Goal: Task Accomplishment & Management: Manage account settings

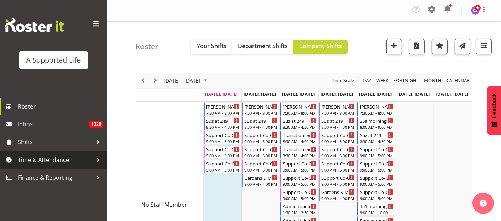
click at [51, 161] on span "Time & Attendance" at bounding box center [55, 160] width 75 height 11
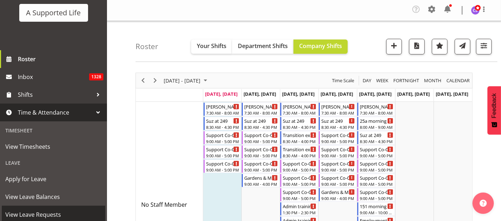
scroll to position [79, 0]
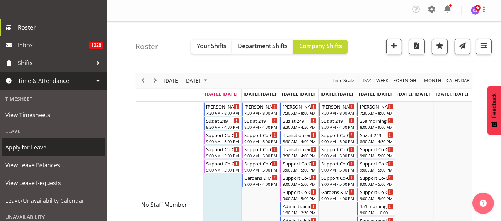
click at [45, 149] on span "Apply for Leave" at bounding box center [53, 147] width 96 height 11
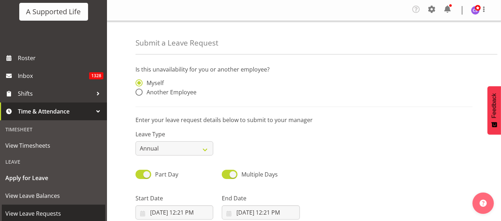
scroll to position [119, 0]
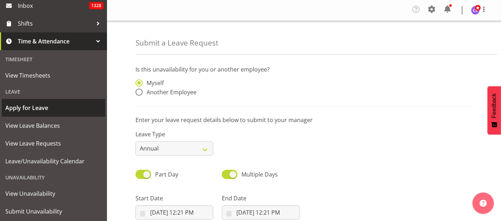
click at [43, 107] on span "Apply for Leave" at bounding box center [53, 108] width 96 height 11
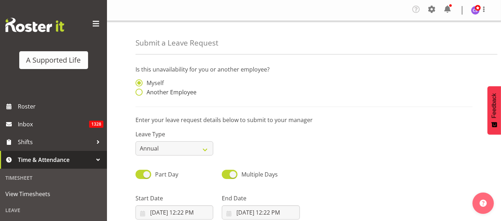
click at [138, 92] on span at bounding box center [138, 92] width 7 height 7
click at [138, 92] on input "Another Employee" at bounding box center [137, 92] width 5 height 5
radio input "true"
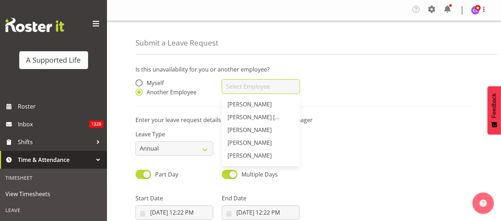
click at [232, 87] on input "text" at bounding box center [261, 86] width 78 height 14
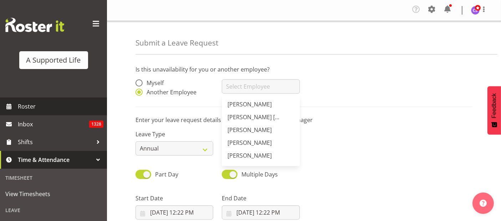
click at [29, 105] on span "Roster" at bounding box center [61, 106] width 86 height 11
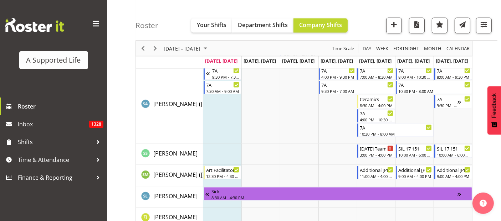
scroll to position [3852, 0]
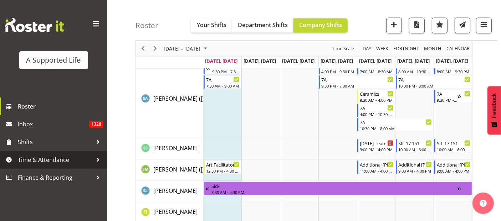
click at [33, 161] on span "Time & Attendance" at bounding box center [55, 160] width 75 height 11
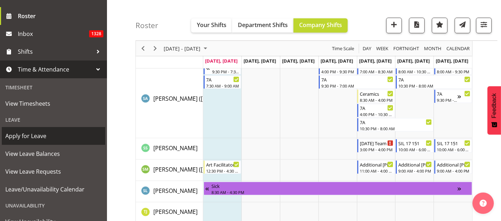
scroll to position [119, 0]
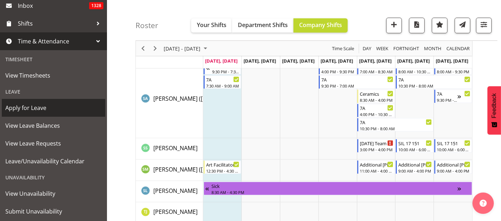
click at [34, 107] on span "Apply for Leave" at bounding box center [53, 108] width 96 height 11
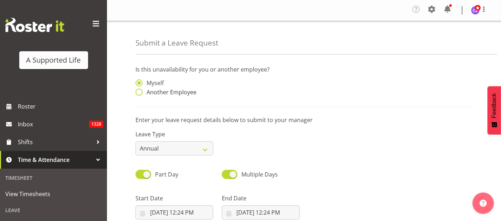
click at [139, 89] on span at bounding box center [138, 92] width 7 height 7
click at [139, 90] on input "Another Employee" at bounding box center [137, 92] width 5 height 5
radio input "true"
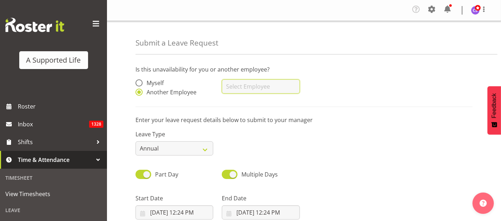
click at [235, 87] on input "text" at bounding box center [261, 86] width 78 height 14
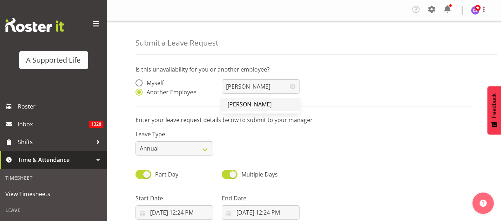
click at [253, 106] on span "[PERSON_NAME]" at bounding box center [249, 104] width 44 height 8
type input "[PERSON_NAME]"
click at [195, 144] on select "Annual Sick Bereavement Domestic Violence Parental Jury Service Day In Lieu Oth…" at bounding box center [174, 148] width 78 height 14
select select "Other"
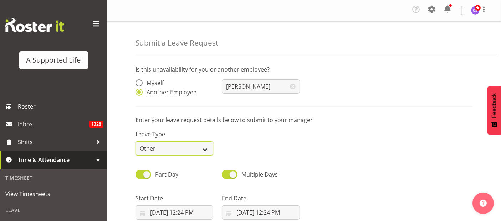
click at [135, 141] on select "Annual Sick Bereavement Domestic Violence Parental Jury Service Day In Lieu Oth…" at bounding box center [174, 148] width 78 height 14
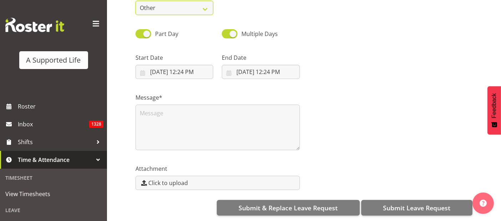
scroll to position [146, 0]
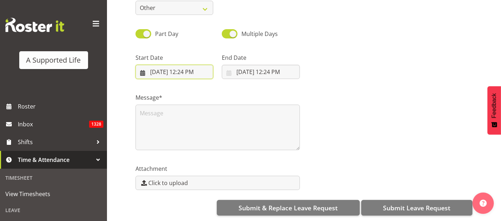
click at [169, 66] on input "9/1/2025, 12:24 PM" at bounding box center [174, 72] width 78 height 14
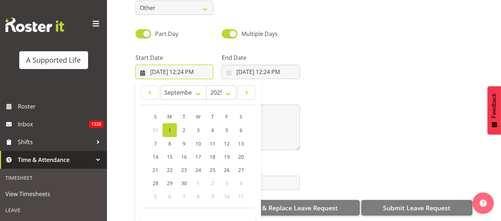
scroll to position [20, 0]
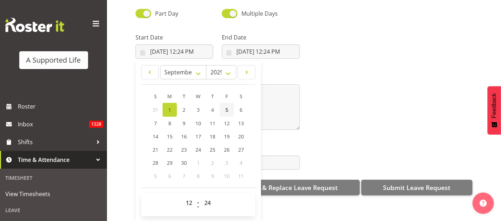
click at [224, 106] on link "5" at bounding box center [226, 110] width 14 height 14
type input "9/5/2025, 12:24 PM"
drag, startPoint x: 193, startPoint y: 195, endPoint x: 195, endPoint y: 190, distance: 4.6
click at [193, 196] on select "00 01 02 03 04 05 06 07 08 09 10 11 12 13 14 15 16 17 18 19 20 21 22 23" at bounding box center [190, 203] width 16 height 14
select select "15"
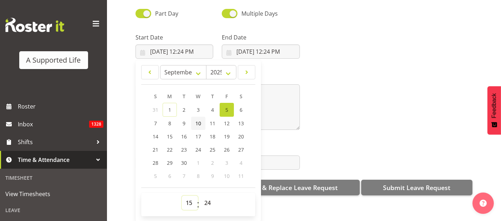
click at [182, 196] on select "00 01 02 03 04 05 06 07 08 09 10 11 12 13 14 15 16 17 18 19 20 21 22 23" at bounding box center [190, 203] width 16 height 14
type input "9/5/2025, 3:24 PM"
drag, startPoint x: 207, startPoint y: 196, endPoint x: 212, endPoint y: 191, distance: 7.6
click at [207, 196] on select "00 01 02 03 04 05 06 07 08 09 10 11 12 13 14 15 16 17 18 19 20 21 22 23 24 25 2…" at bounding box center [208, 203] width 16 height 14
select select "0"
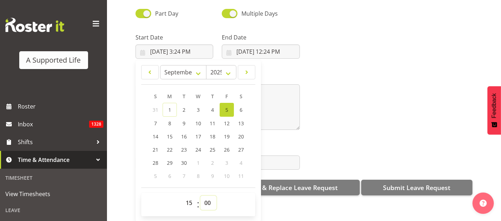
click at [200, 196] on select "00 01 02 03 04 05 06 07 08 09 10 11 12 13 14 15 16 17 18 19 20 21 22 23 24 25 2…" at bounding box center [208, 203] width 16 height 14
type input "9/5/2025, 3:00 PM"
click at [269, 47] on input "9/1/2025, 12:24 PM" at bounding box center [261, 52] width 78 height 14
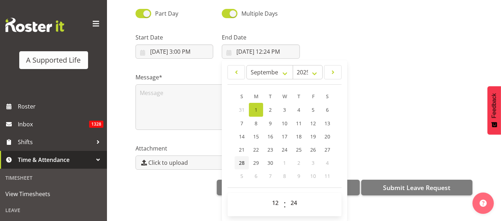
click at [239, 160] on span "28" at bounding box center [242, 163] width 6 height 7
type input "9/28/2025, 12:24 PM"
click at [273, 196] on select "00 01 02 03 04 05 06 07 08 09 10 11 12 13 14 15 16 17 18 19 20 21 22 23" at bounding box center [276, 203] width 16 height 14
select select "18"
click at [268, 196] on select "00 01 02 03 04 05 06 07 08 09 10 11 12 13 14 15 16 17 18 19 20 21 22 23" at bounding box center [276, 203] width 16 height 14
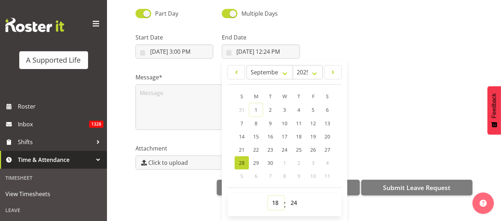
type input "9/28/2025, 6:24 PM"
click at [293, 197] on select "00 01 02 03 04 05 06 07 08 09 10 11 12 13 14 15 16 17 18 19 20 21 22 23 24 25 2…" at bounding box center [294, 203] width 16 height 14
select select "0"
click at [286, 196] on select "00 01 02 03 04 05 06 07 08 09 10 11 12 13 14 15 16 17 18 19 20 21 22 23 24 25 2…" at bounding box center [294, 203] width 16 height 14
type input "9/28/2025, 6:00 PM"
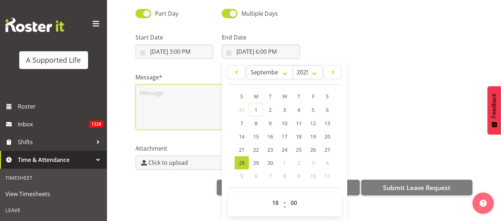
click at [162, 89] on textarea at bounding box center [217, 107] width 164 height 46
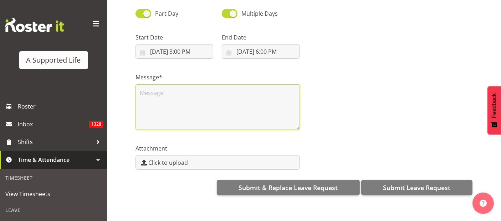
scroll to position [0, 0]
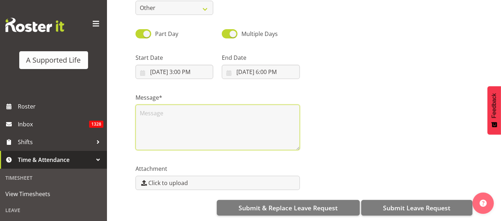
type textarea "P"
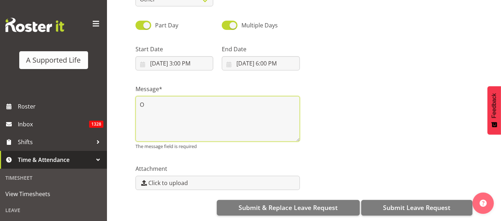
scroll to position [146, 0]
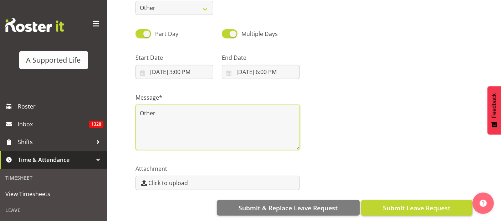
type textarea "Other"
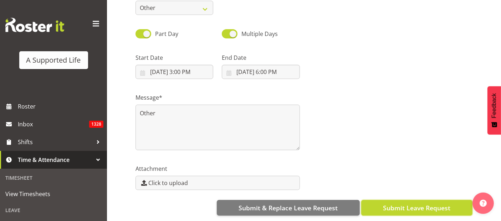
click at [416, 203] on span "Submit Leave Request" at bounding box center [416, 207] width 67 height 9
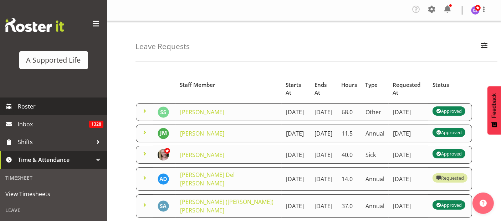
click at [36, 106] on span "Roster" at bounding box center [61, 106] width 86 height 11
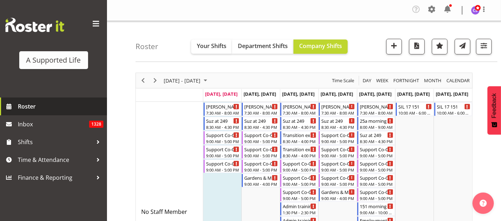
click at [36, 106] on span "Roster" at bounding box center [61, 106] width 86 height 11
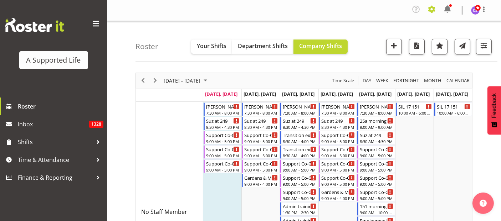
click at [434, 11] on span at bounding box center [431, 9] width 11 height 11
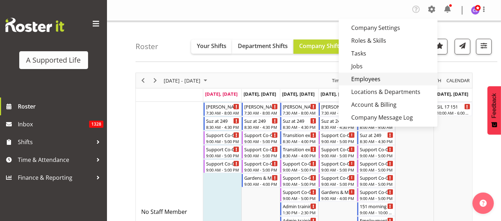
click at [383, 78] on link "Employees" at bounding box center [388, 79] width 99 height 13
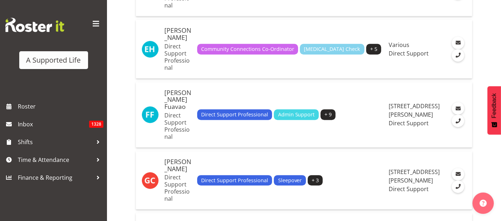
scroll to position [1940, 0]
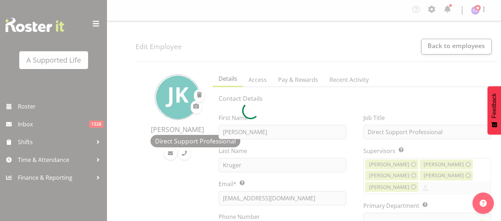
select select "TimelineWeek"
select select
select select "924"
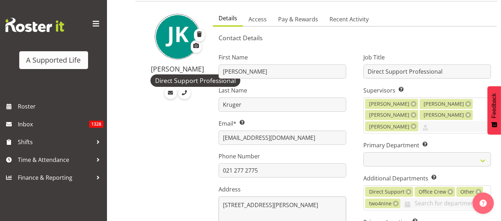
scroll to position [79, 0]
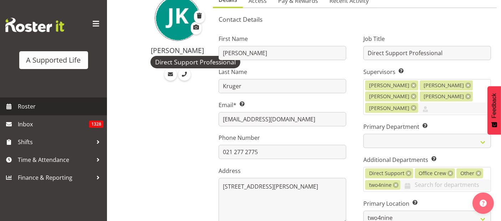
click at [23, 106] on span "Roster" at bounding box center [61, 106] width 86 height 11
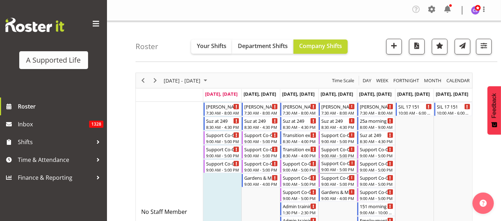
click at [325, 160] on div "Support Co-Ordinator 9:00 AM - 5:00 PM" at bounding box center [338, 167] width 38 height 14
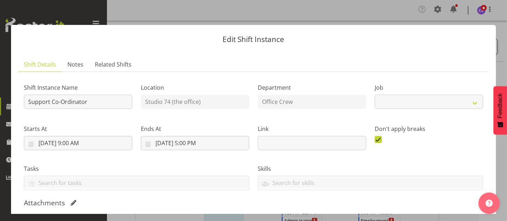
select select "4115"
click at [159, 1] on div at bounding box center [253, 110] width 507 height 221
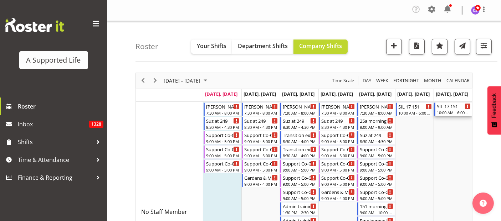
click at [450, 110] on div "10:00 AM - 6:00 PM" at bounding box center [453, 113] width 34 height 6
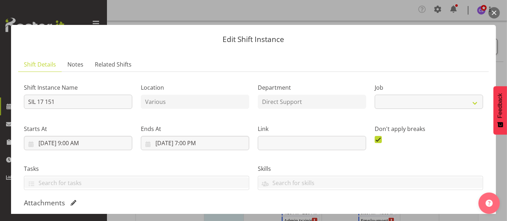
select select "4112"
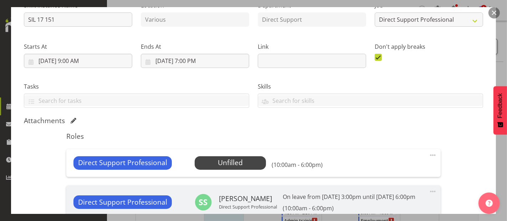
scroll to position [119, 0]
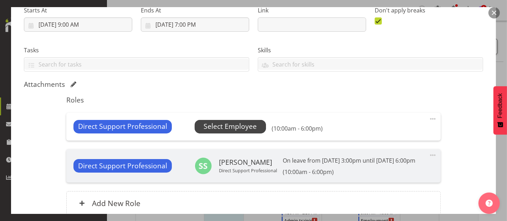
click at [234, 125] on span "Select Employee" at bounding box center [229, 127] width 53 height 10
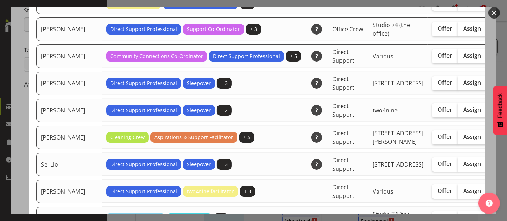
scroll to position [1742, 0]
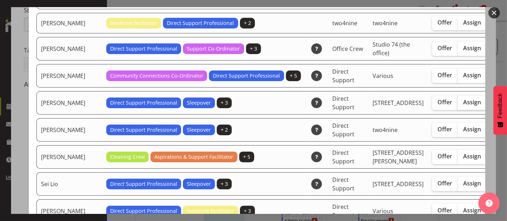
click at [463, 106] on span "Assign" at bounding box center [472, 102] width 18 height 7
click at [458, 105] on input "Assign" at bounding box center [460, 102] width 5 height 5
checkbox input "true"
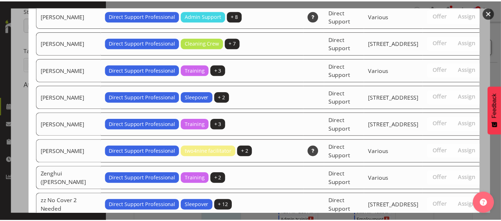
scroll to position [2322, 0]
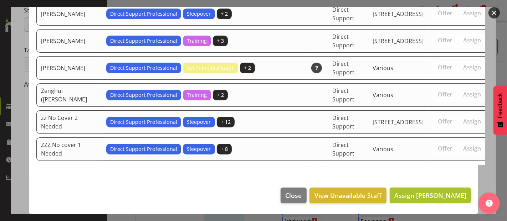
click at [448, 196] on span "Assign Sarah Haliday" at bounding box center [430, 195] width 72 height 9
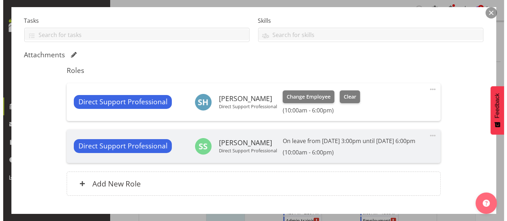
scroll to position [198, 0]
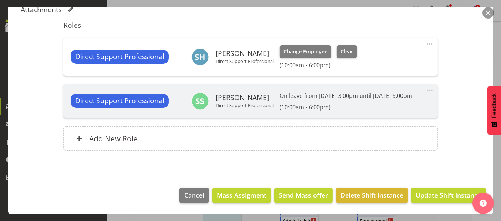
click at [425, 40] on span at bounding box center [429, 44] width 9 height 9
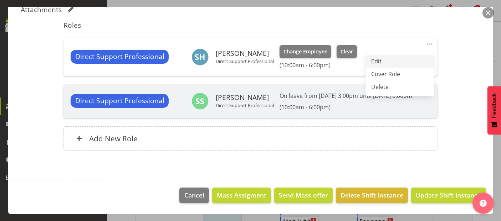
click at [387, 60] on link "Edit" at bounding box center [399, 61] width 68 height 13
select select "8"
select select "2025"
select select "18"
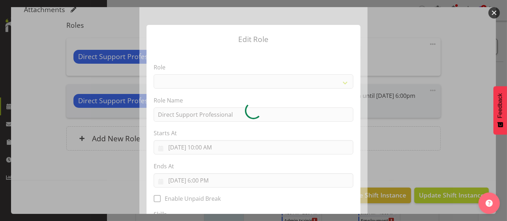
click at [203, 177] on div at bounding box center [253, 110] width 228 height 207
select select "519"
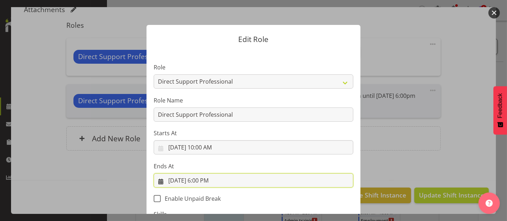
click at [200, 181] on input "9/7/2025, 6:00 PM" at bounding box center [254, 181] width 200 height 14
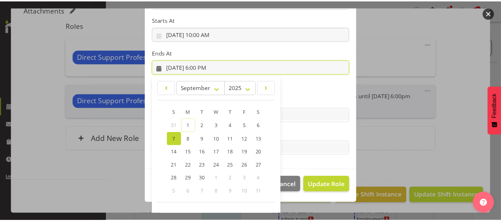
scroll to position [136, 0]
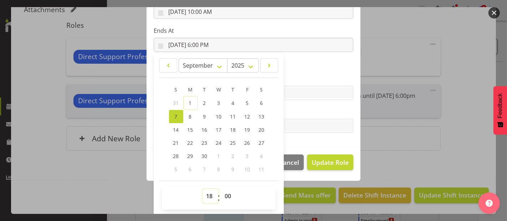
click at [204, 196] on select "00 01 02 03 04 05 06 07 08 09 10 11 12 13 14 15 16 17 18 19 20 21 22 23" at bounding box center [210, 196] width 16 height 14
select select "16"
click at [202, 189] on select "00 01 02 03 04 05 06 07 08 09 10 11 12 13 14 15 16 17 18 19 20 21 22 23" at bounding box center [210, 196] width 16 height 14
type input "9/7/2025, 4:00 PM"
click at [341, 160] on span "Update Role" at bounding box center [329, 162] width 37 height 9
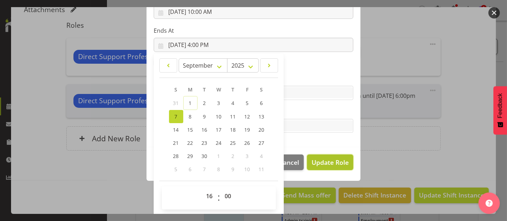
select select
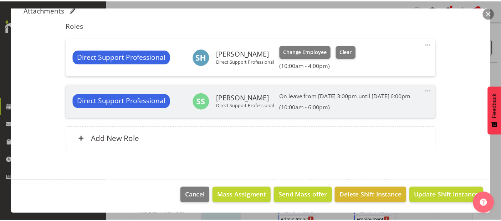
scroll to position [135, 0]
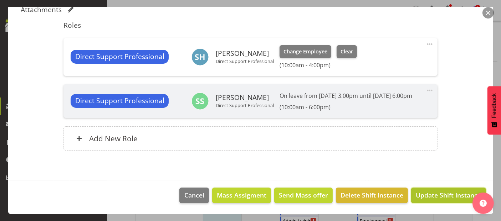
click at [434, 196] on span "Update Shift Instance" at bounding box center [447, 195] width 65 height 9
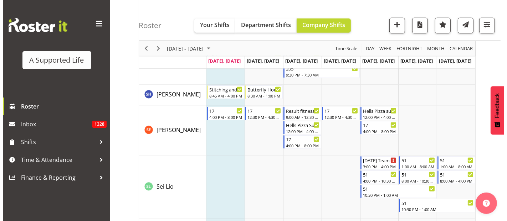
scroll to position [3444, 0]
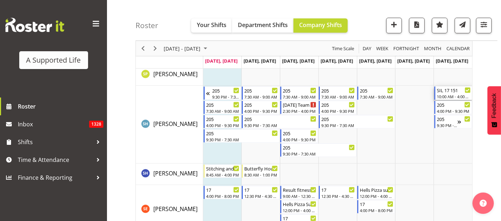
click at [450, 95] on div "10:00 AM - 4:00 PM" at bounding box center [453, 97] width 34 height 6
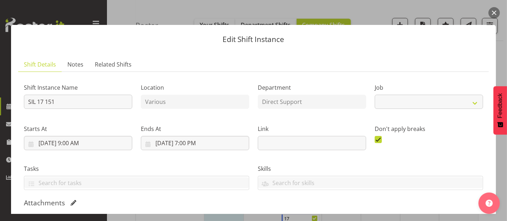
select select "4112"
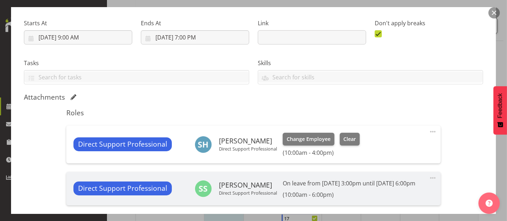
scroll to position [158, 0]
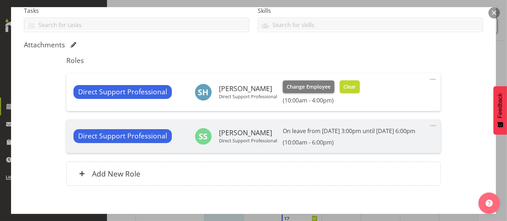
click at [354, 87] on button "Clear" at bounding box center [350, 87] width 20 height 13
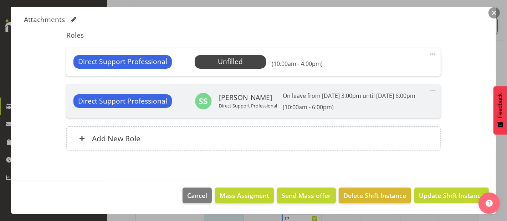
click at [441, 195] on span "Update Shift Instance" at bounding box center [451, 195] width 65 height 9
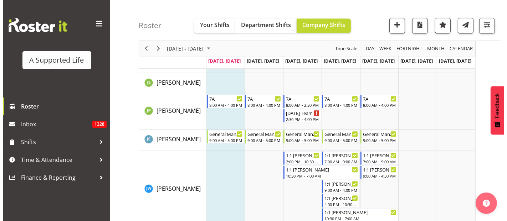
scroll to position [4045, 0]
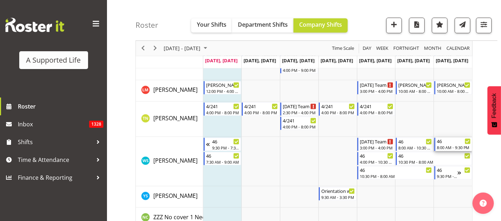
click at [455, 145] on div "8:00 AM - 9:30 PM" at bounding box center [453, 148] width 34 height 6
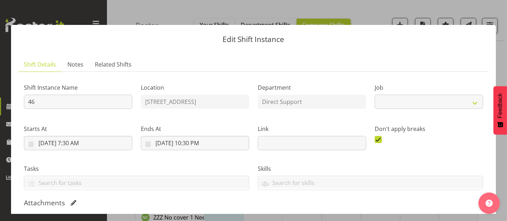
select select "4112"
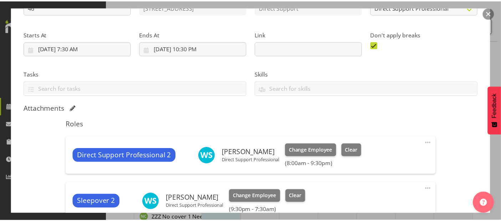
scroll to position [196, 0]
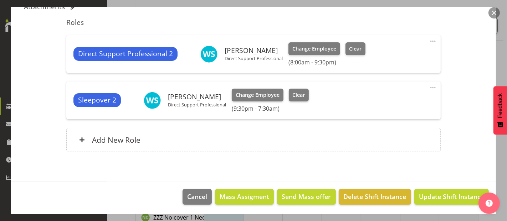
click at [3, 78] on div at bounding box center [253, 110] width 507 height 221
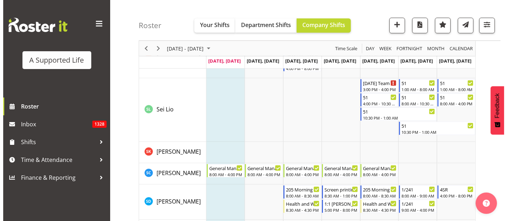
scroll to position [3680, 0]
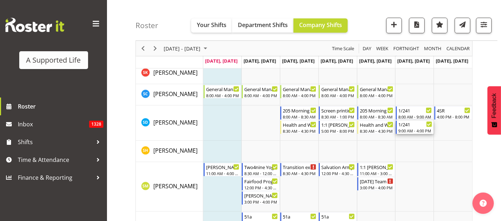
click at [418, 126] on div "1/241" at bounding box center [415, 124] width 34 height 7
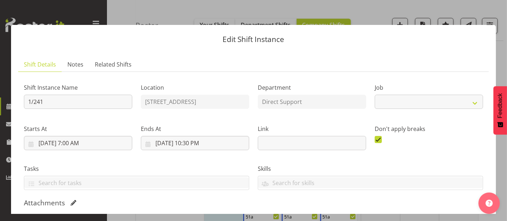
select select "4112"
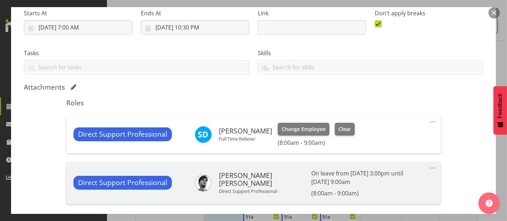
scroll to position [119, 0]
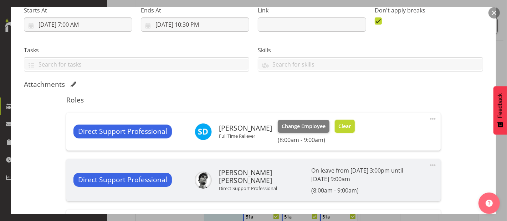
click at [345, 125] on span "Clear" at bounding box center [344, 127] width 12 height 8
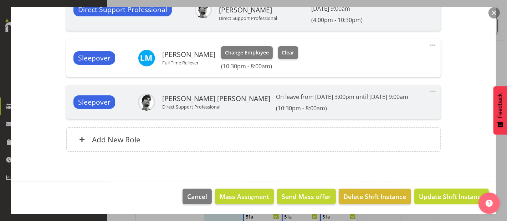
click at [436, 196] on span "Update Shift Instance" at bounding box center [451, 196] width 65 height 9
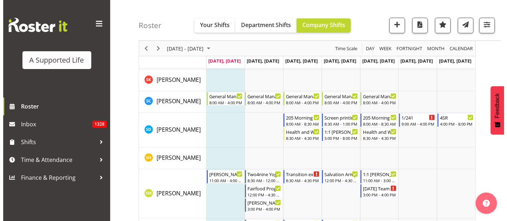
scroll to position [3610, 0]
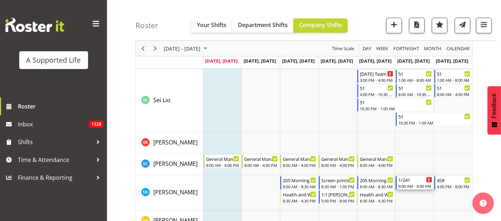
click at [418, 184] on div "9:00 AM - 4:00 PM" at bounding box center [415, 187] width 34 height 6
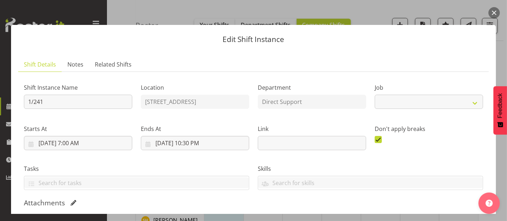
select select "4112"
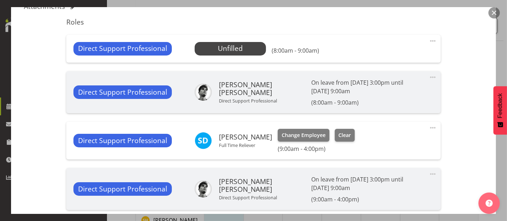
scroll to position [198, 0]
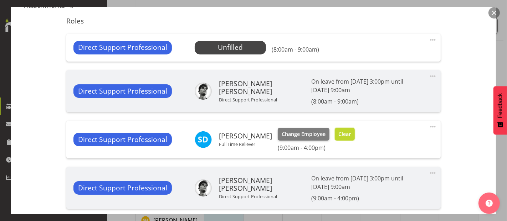
click at [345, 134] on span "Clear" at bounding box center [344, 134] width 12 height 8
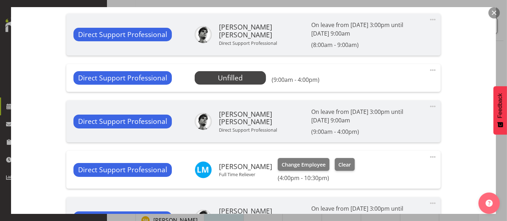
scroll to position [396, 0]
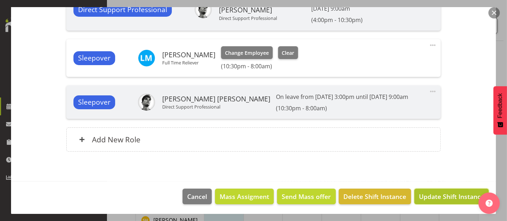
click at [442, 197] on span "Update Shift Instance" at bounding box center [451, 196] width 65 height 9
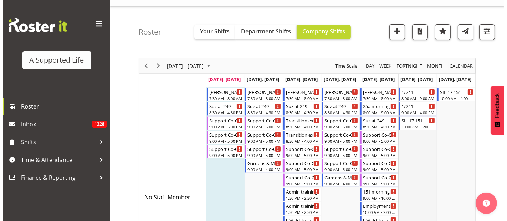
scroll to position [0, 0]
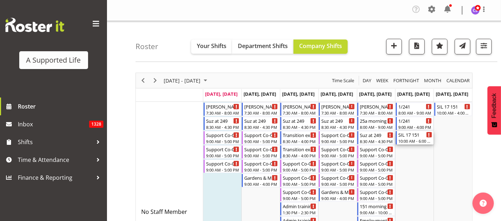
click at [422, 139] on div "10:00 AM - 6:00 PM" at bounding box center [415, 141] width 34 height 6
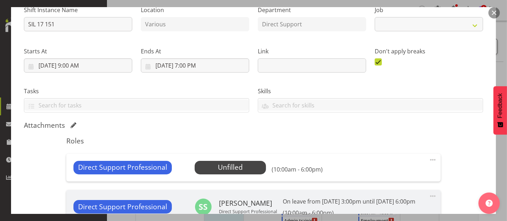
select select "4112"
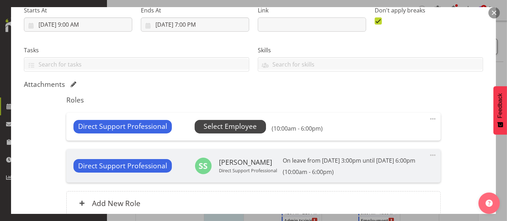
click at [241, 125] on span "Select Employee" at bounding box center [229, 127] width 53 height 10
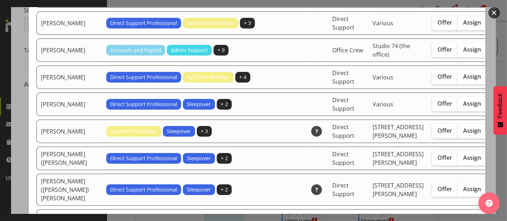
scroll to position [1940, 0]
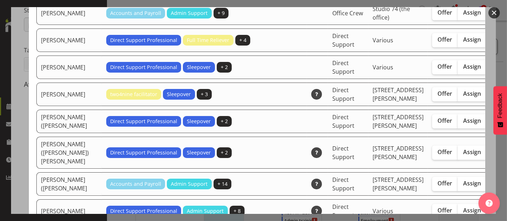
drag, startPoint x: 439, startPoint y: 95, endPoint x: 453, endPoint y: 90, distance: 15.4
click at [463, 43] on span "Assign" at bounding box center [472, 39] width 18 height 7
click at [458, 42] on input "Assign" at bounding box center [460, 39] width 5 height 5
checkbox input "true"
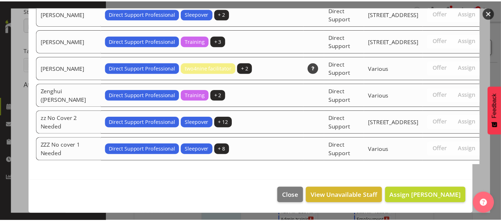
scroll to position [2287, 0]
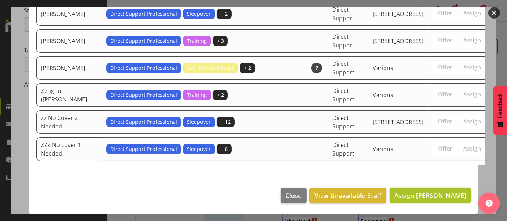
click at [440, 197] on span "Assign Skylah Davidson" at bounding box center [430, 195] width 72 height 9
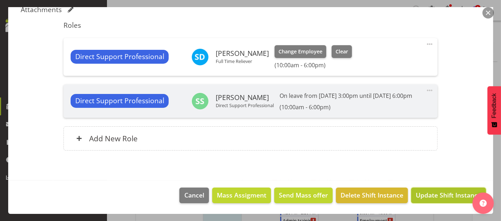
click at [454, 195] on span "Update Shift Instance" at bounding box center [447, 195] width 65 height 9
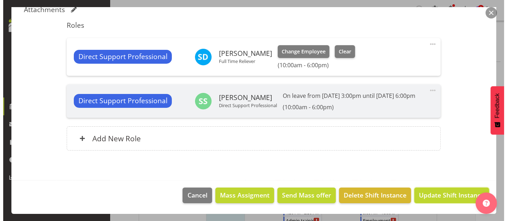
scroll to position [172, 0]
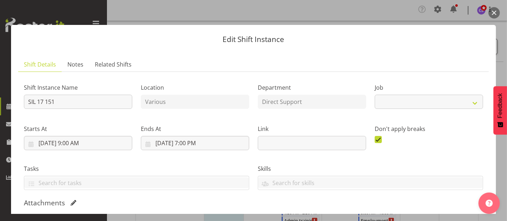
select select "4112"
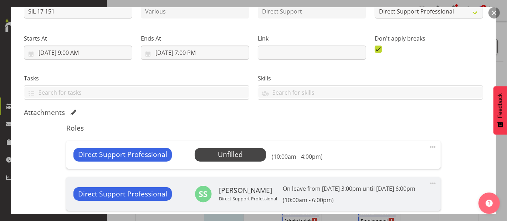
scroll to position [158, 0]
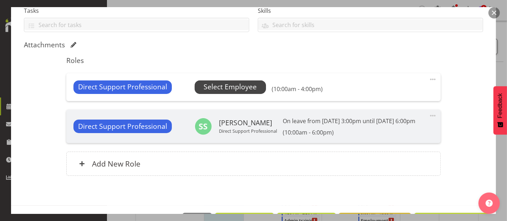
click at [232, 87] on span "Select Employee" at bounding box center [229, 87] width 53 height 10
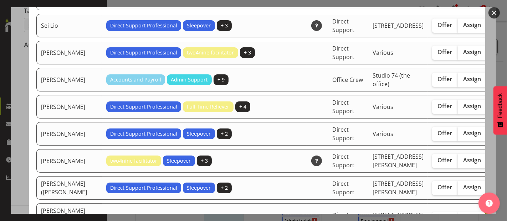
scroll to position [1940, 0]
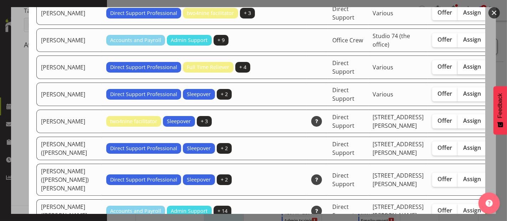
click at [458, 74] on label "Assign" at bounding box center [472, 67] width 29 height 14
click at [458, 69] on input "Assign" at bounding box center [460, 66] width 5 height 5
checkbox input "true"
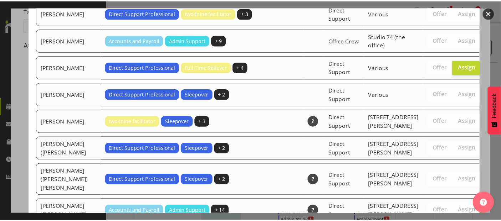
scroll to position [2322, 0]
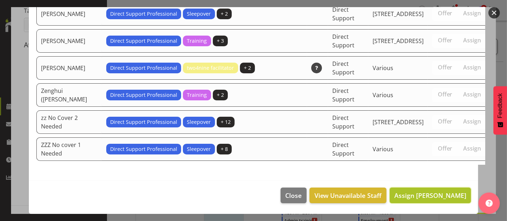
click at [451, 195] on span "Assign Skylah Davidson" at bounding box center [430, 195] width 72 height 9
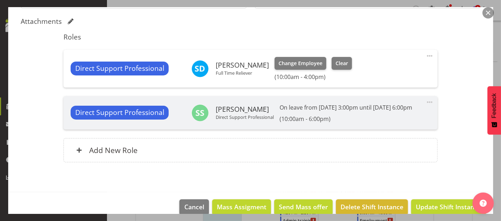
scroll to position [201, 0]
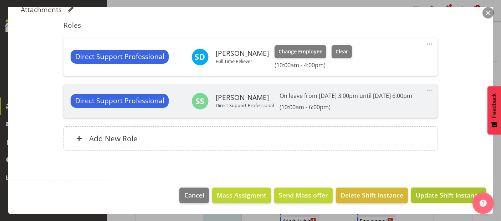
click at [430, 196] on span "Update Shift Instance" at bounding box center [447, 195] width 65 height 9
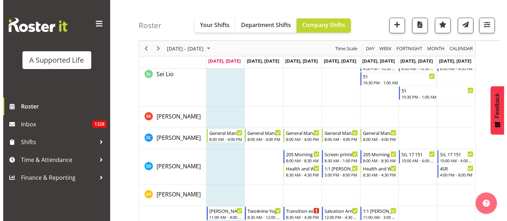
scroll to position [3642, 0]
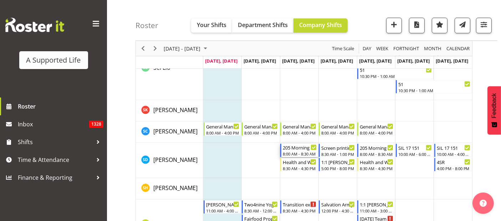
click at [293, 155] on div "8:00 AM - 8:30 AM" at bounding box center [300, 154] width 34 height 6
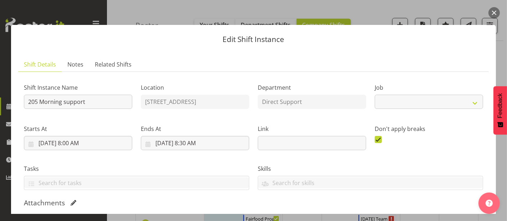
select select "4112"
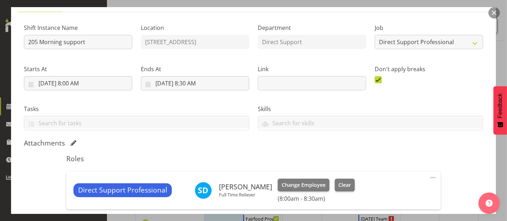
scroll to position [119, 0]
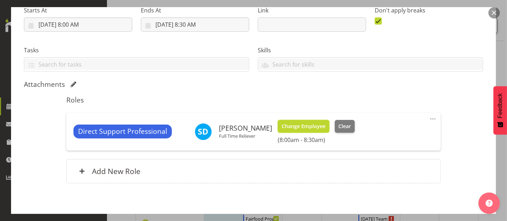
click at [314, 124] on span "Change Employee" at bounding box center [303, 127] width 44 height 8
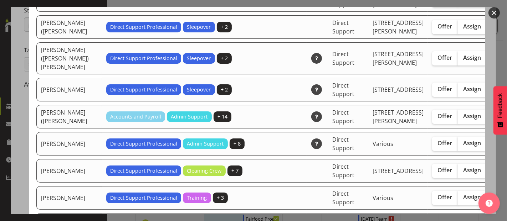
scroll to position [2217, 0]
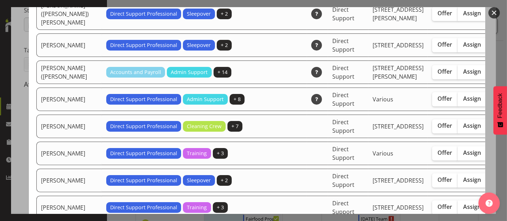
drag, startPoint x: 17, startPoint y: 79, endPoint x: 24, endPoint y: 86, distance: 9.4
click at [23, 86] on div "Available Employees Employee Name Roles Skills Department Location Actions Abbi…" at bounding box center [253, 110] width 507 height 221
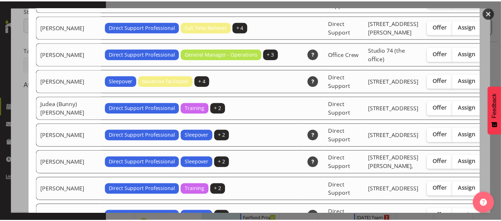
scroll to position [1227, 0]
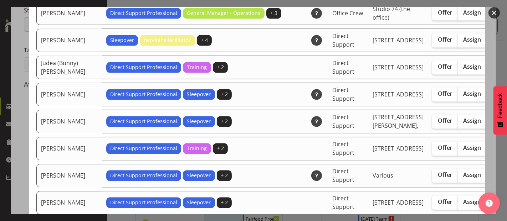
click at [18, 144] on div at bounding box center [253, 110] width 507 height 221
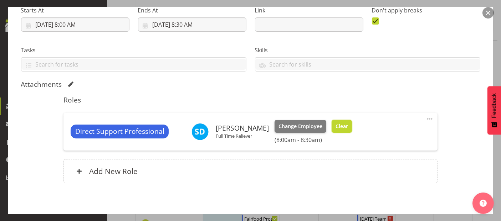
click at [337, 126] on span "Clear" at bounding box center [341, 127] width 12 height 8
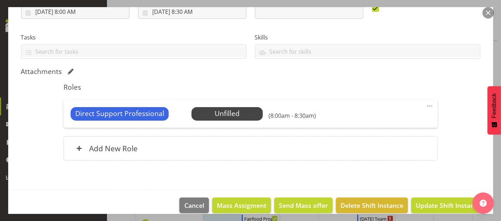
scroll to position [140, 0]
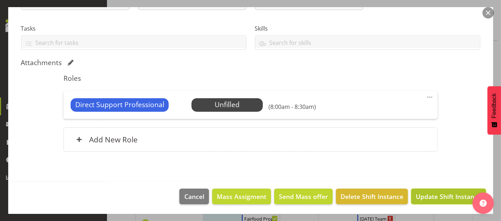
click at [429, 199] on span "Update Shift Instance" at bounding box center [447, 196] width 65 height 9
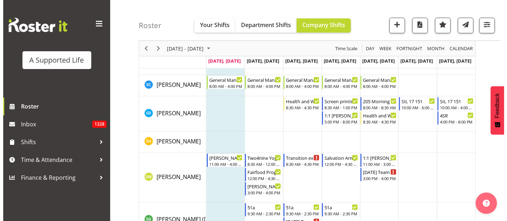
scroll to position [3649, 0]
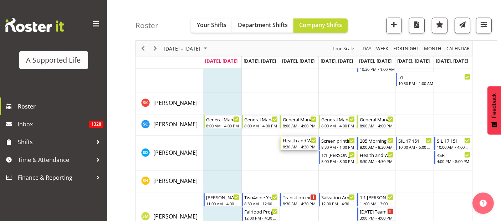
click at [300, 146] on div "8:30 AM - 4:30 PM" at bounding box center [300, 147] width 34 height 6
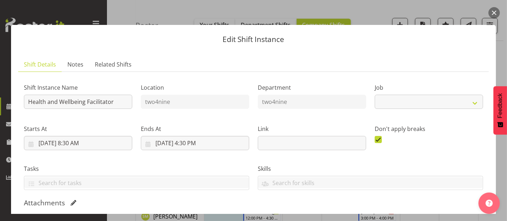
select select "4117"
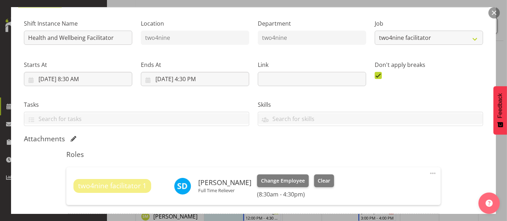
scroll to position [119, 0]
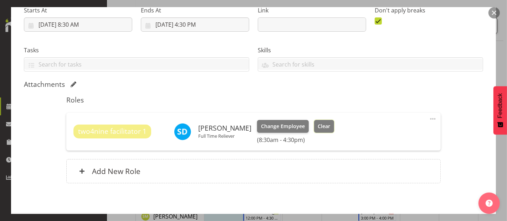
click at [319, 125] on span "Clear" at bounding box center [323, 127] width 12 height 8
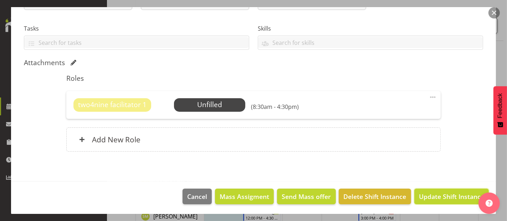
drag, startPoint x: 427, startPoint y: 193, endPoint x: 411, endPoint y: 198, distance: 15.9
click at [427, 193] on span "Update Shift Instance" at bounding box center [451, 196] width 65 height 9
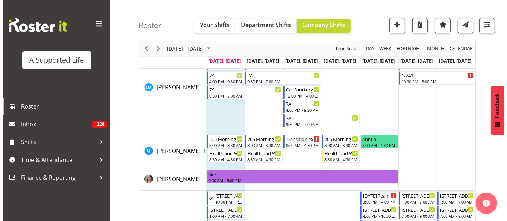
scroll to position [2541, 0]
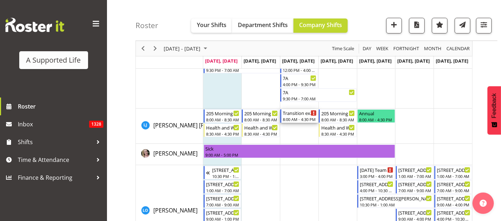
click at [305, 116] on div "Transition expo 2025 8:00 AM - 4:30 PM" at bounding box center [300, 116] width 34 height 14
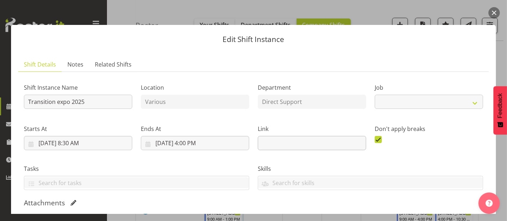
select select "4112"
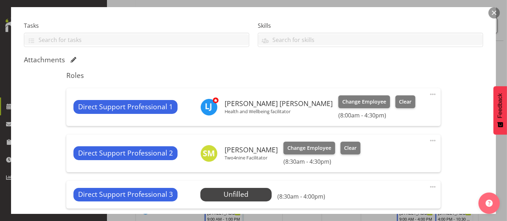
scroll to position [158, 0]
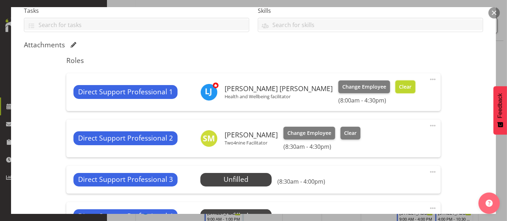
click at [399, 85] on span "Clear" at bounding box center [405, 87] width 12 height 8
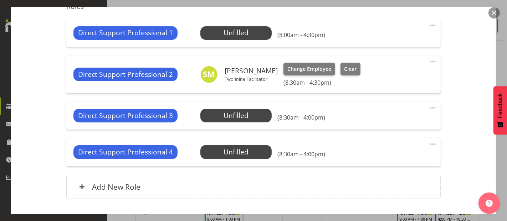
scroll to position [260, 0]
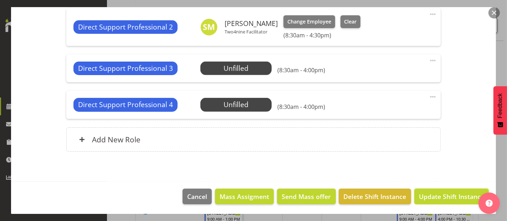
click at [451, 196] on span "Update Shift Instance" at bounding box center [451, 196] width 65 height 9
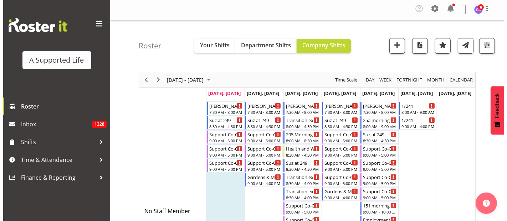
scroll to position [0, 0]
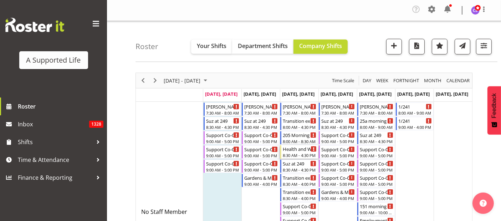
click at [304, 151] on div "Health and Wellbeing Facilitator" at bounding box center [300, 148] width 34 height 7
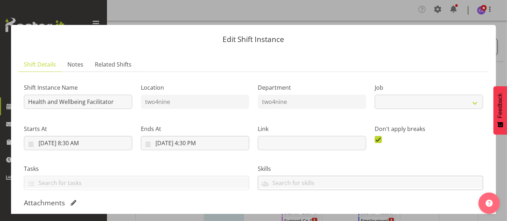
select select "4117"
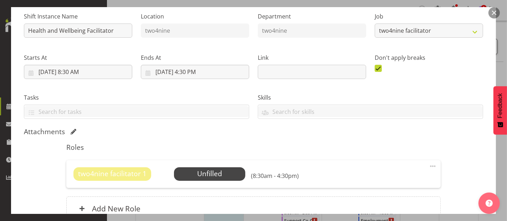
scroll to position [140, 0]
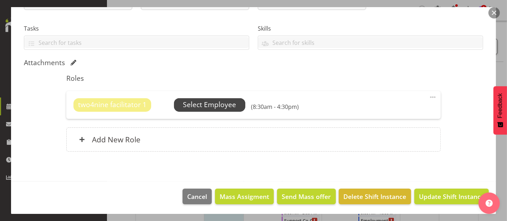
click at [191, 110] on span "Select Employee" at bounding box center [209, 105] width 71 height 14
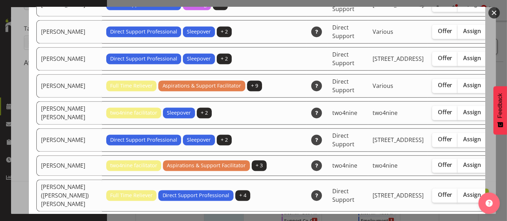
scroll to position [1267, 0]
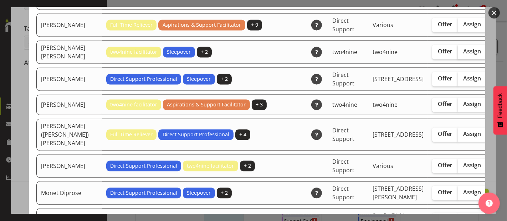
click at [463, 55] on span "Assign" at bounding box center [472, 51] width 18 height 7
click at [458, 54] on input "Assign" at bounding box center [460, 51] width 5 height 5
checkbox input "true"
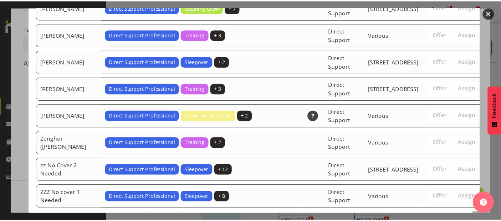
scroll to position [2303, 0]
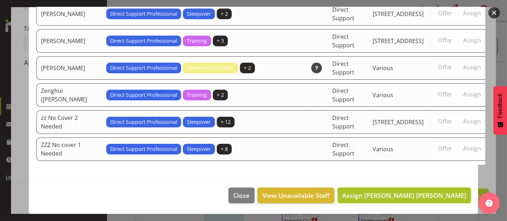
click at [436, 197] on span "Assign Linda Jade Johnston" at bounding box center [404, 195] width 124 height 9
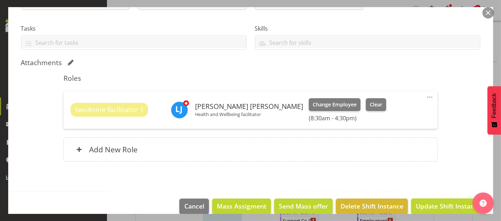
drag, startPoint x: 432, startPoint y: 205, endPoint x: 405, endPoint y: 196, distance: 28.3
click at [432, 205] on span "Update Shift Instance" at bounding box center [447, 206] width 65 height 9
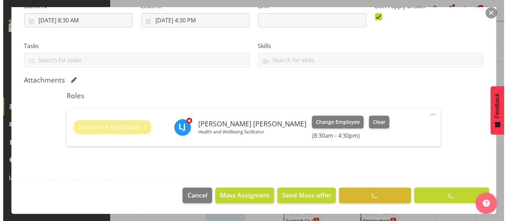
scroll to position [122, 0]
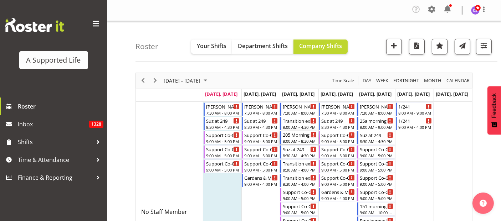
click at [300, 137] on div "205 Morning support" at bounding box center [300, 134] width 34 height 7
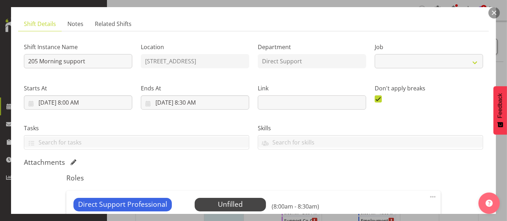
select select "4112"
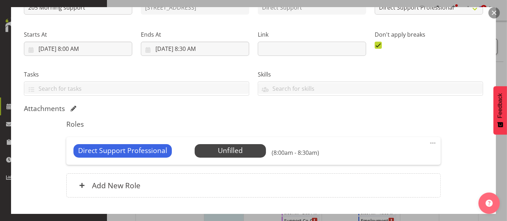
scroll to position [119, 0]
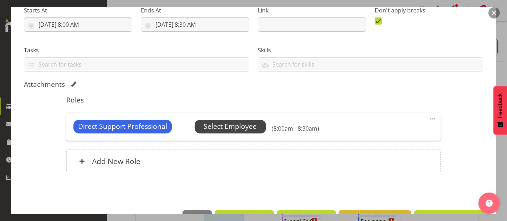
click at [245, 124] on span "Select Employee" at bounding box center [229, 127] width 53 height 10
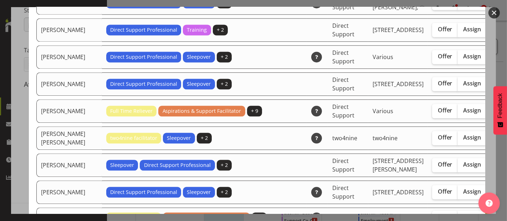
scroll to position [1465, 0]
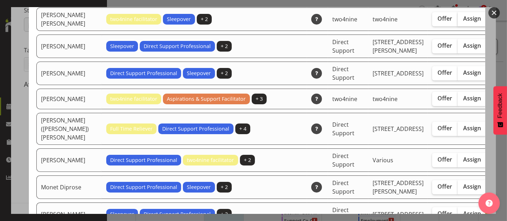
click at [463, 22] on span "Assign" at bounding box center [472, 18] width 18 height 7
click at [458, 21] on input "Assign" at bounding box center [460, 18] width 5 height 5
checkbox input "true"
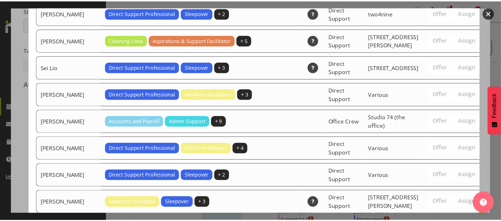
scroll to position [2502, 0]
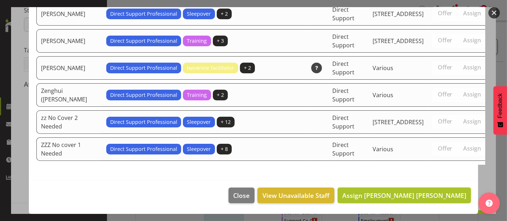
click at [416, 198] on span "Assign Linda Jade Johnston" at bounding box center [404, 195] width 124 height 9
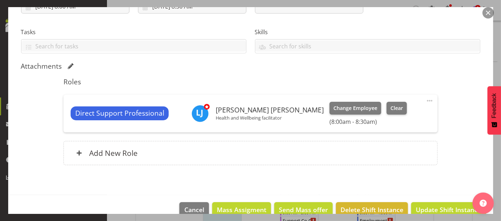
scroll to position [150, 0]
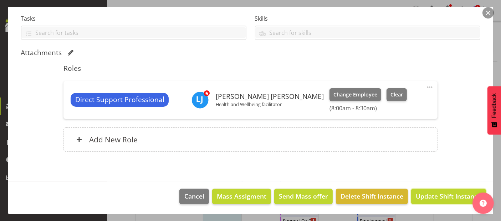
click at [438, 196] on span "Update Shift Instance" at bounding box center [447, 196] width 65 height 9
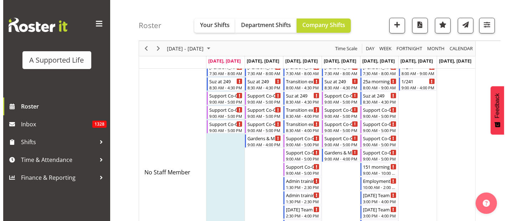
scroll to position [0, 0]
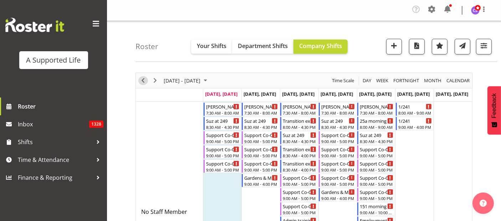
click at [140, 81] on span "Previous" at bounding box center [143, 80] width 9 height 9
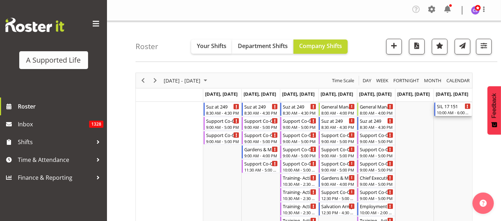
click at [456, 109] on div "SIL 17 151" at bounding box center [453, 106] width 34 height 7
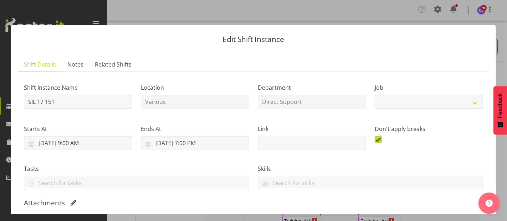
select select "4112"
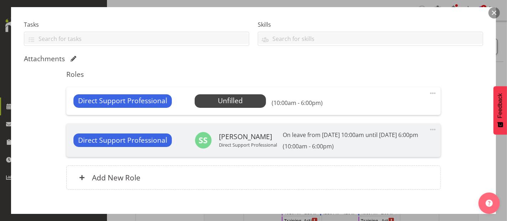
scroll to position [191, 0]
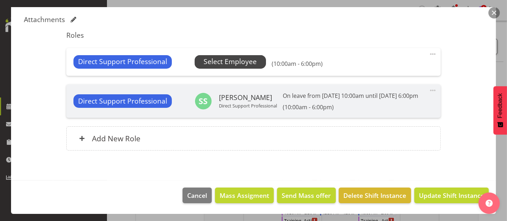
click at [221, 58] on span "Select Employee" at bounding box center [229, 62] width 53 height 10
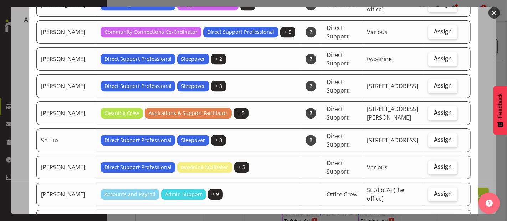
scroll to position [1782, 0]
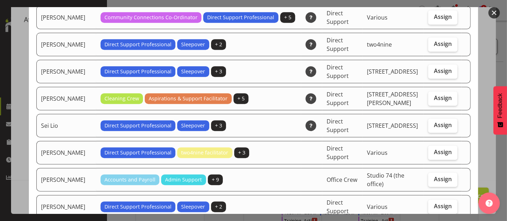
checkbox input "true"
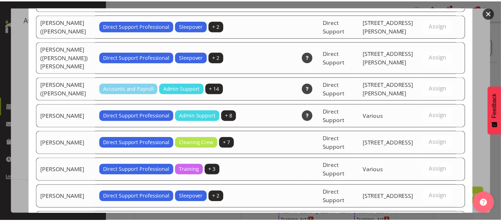
scroll to position [2148, 0]
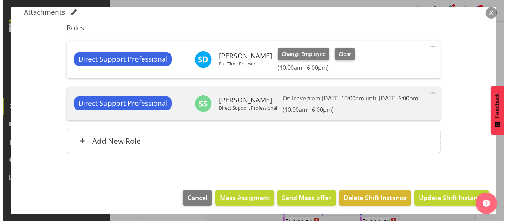
scroll to position [201, 0]
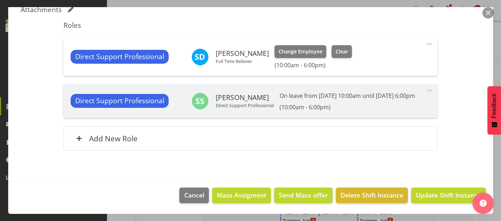
click at [425, 40] on span at bounding box center [429, 44] width 9 height 9
click at [387, 55] on link "Edit" at bounding box center [399, 61] width 68 height 13
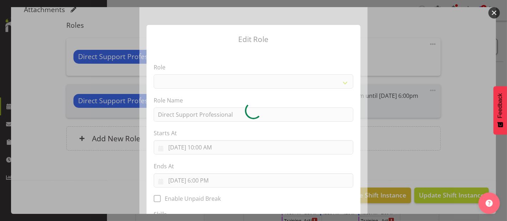
select select "519"
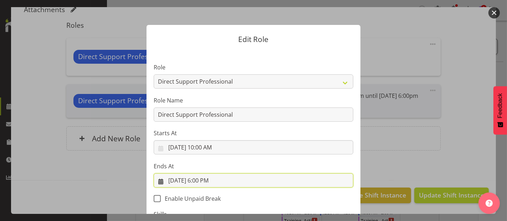
click at [203, 180] on input "8/31/2025, 6:00 PM" at bounding box center [254, 181] width 200 height 14
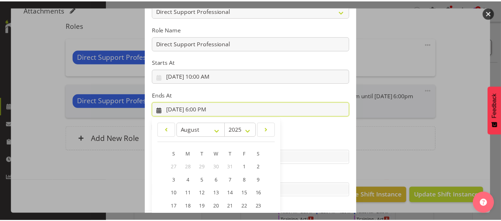
scroll to position [136, 0]
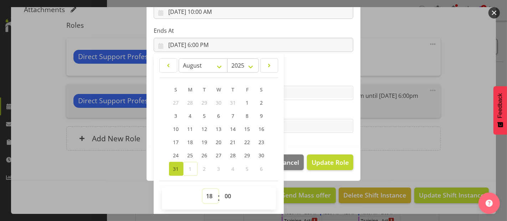
click at [202, 196] on select "00 01 02 03 04 05 06 07 08 09 10 11 12 13 14 15 16 17 18 19 20 21 22 23" at bounding box center [210, 196] width 16 height 14
select select "16"
click at [202, 189] on select "00 01 02 03 04 05 06 07 08 09 10 11 12 13 14 15 16 17 18 19 20 21 22 23" at bounding box center [210, 196] width 16 height 14
type input "8/31/2025, 4:00 PM"
click at [327, 166] on span "Update Role" at bounding box center [329, 162] width 37 height 9
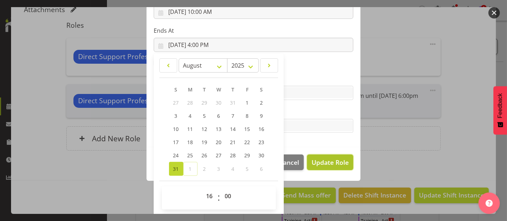
select select
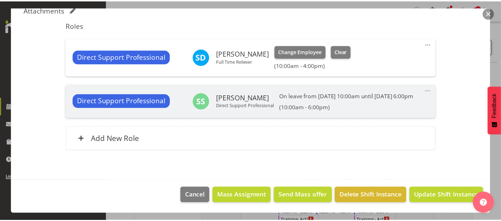
scroll to position [135, 0]
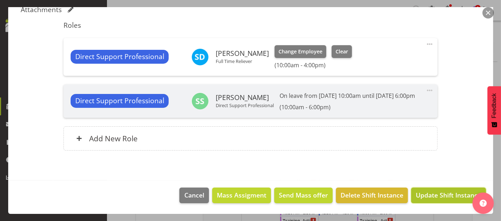
click at [442, 196] on span "Update Shift Instance" at bounding box center [447, 195] width 65 height 9
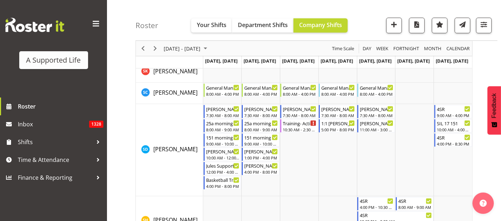
scroll to position [3920, 0]
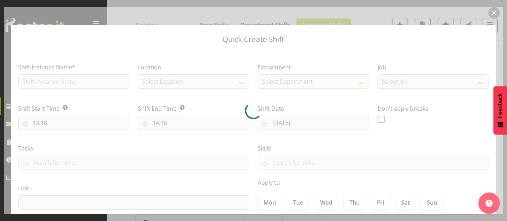
type input "31/08/2025"
checkbox input "true"
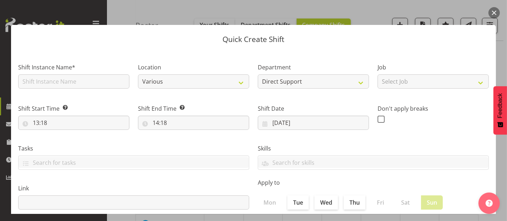
click at [371, 8] on div "Quick Create Shift Shift Instance Name* Location Various 1.241 Edmonton Road 1/…" at bounding box center [253, 110] width 499 height 207
click at [496, 12] on button "button" at bounding box center [493, 12] width 11 height 11
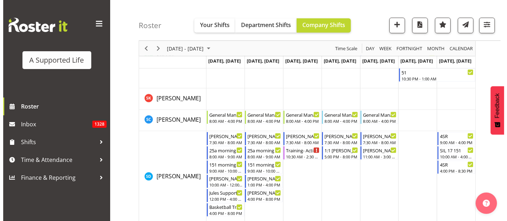
scroll to position [3878, 0]
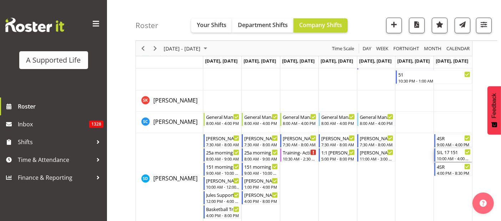
click at [460, 158] on div "10:00 AM - 4:00 PM" at bounding box center [453, 159] width 34 height 6
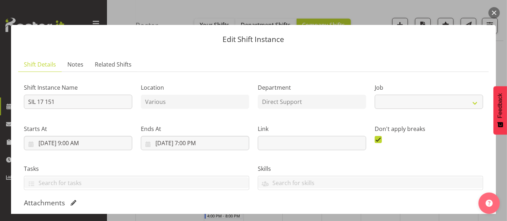
select select "4112"
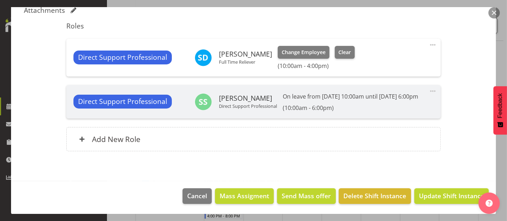
scroll to position [201, 0]
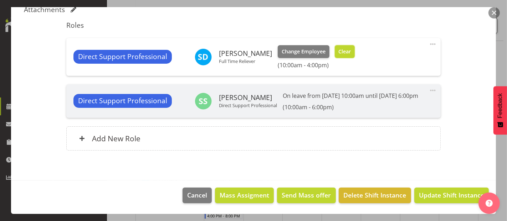
click at [343, 48] on span "Clear" at bounding box center [344, 52] width 12 height 8
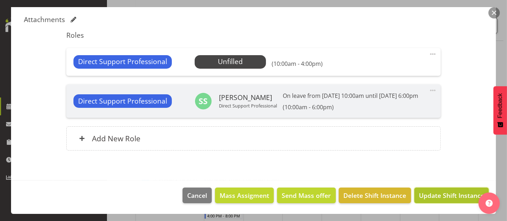
click at [459, 196] on span "Update Shift Instance" at bounding box center [451, 195] width 65 height 9
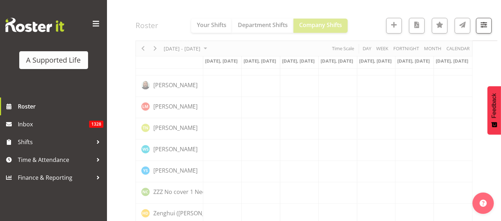
scroll to position [2026, 0]
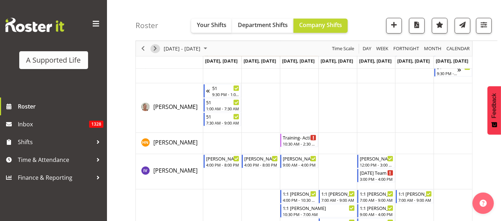
scroll to position [4274, 0]
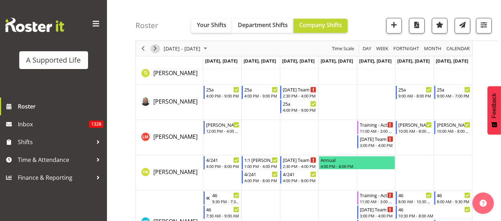
click at [155, 47] on span "Next" at bounding box center [155, 48] width 9 height 9
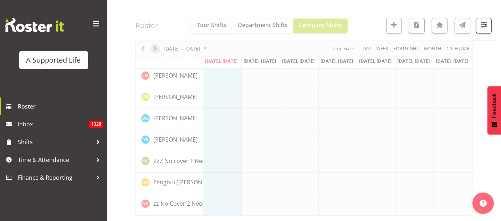
scroll to position [2066, 0]
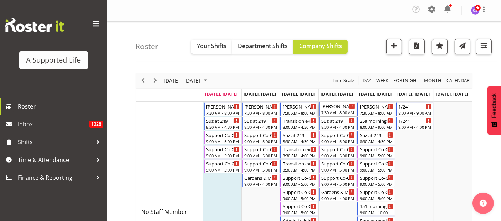
click at [340, 112] on div "7:30 AM - 8:00 AM" at bounding box center [338, 113] width 34 height 6
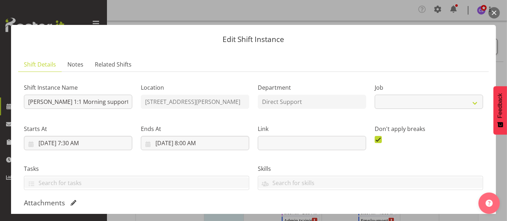
select select "4112"
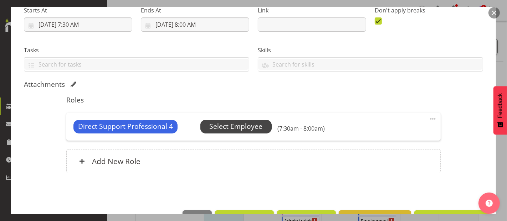
click at [223, 127] on span "Select Employee" at bounding box center [235, 127] width 53 height 10
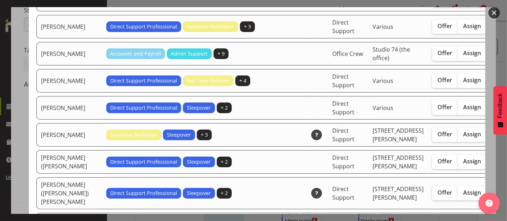
scroll to position [2058, 0]
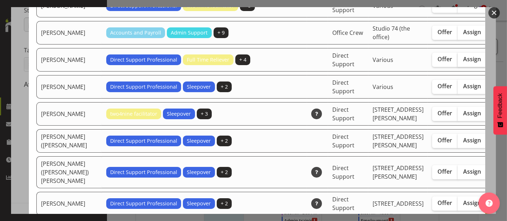
click at [463, 63] on span "Assign" at bounding box center [472, 59] width 18 height 7
click at [458, 62] on input "Assign" at bounding box center [460, 59] width 5 height 5
checkbox input "true"
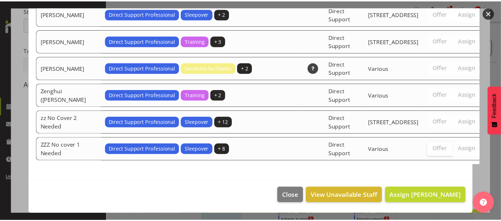
scroll to position [2468, 0]
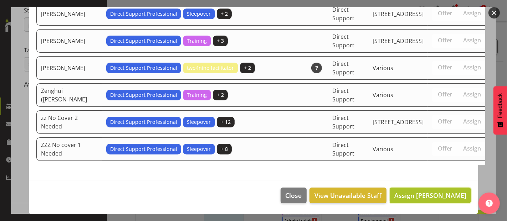
click at [437, 196] on span "Assign Skylah Davidson" at bounding box center [430, 195] width 72 height 9
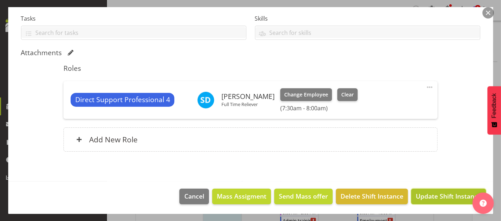
click at [442, 195] on span "Update Shift Instance" at bounding box center [447, 196] width 65 height 9
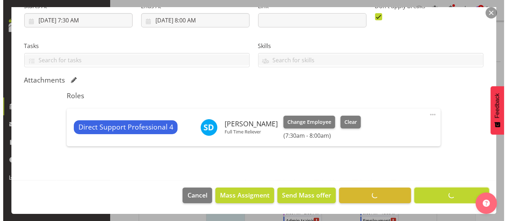
scroll to position [122, 0]
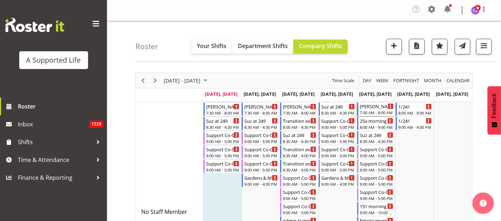
click at [381, 111] on div "7:30 AM - 8:00 AM" at bounding box center [377, 113] width 34 height 6
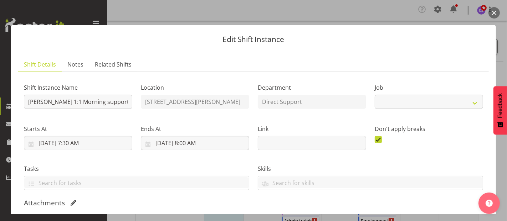
select select "4112"
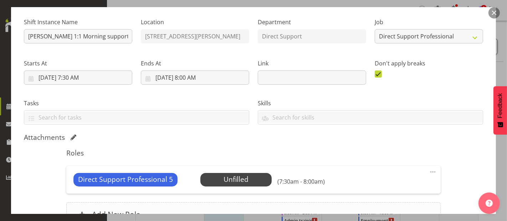
scroll to position [119, 0]
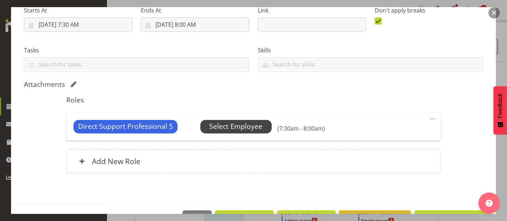
click at [246, 130] on span "Select Employee" at bounding box center [235, 127] width 53 height 10
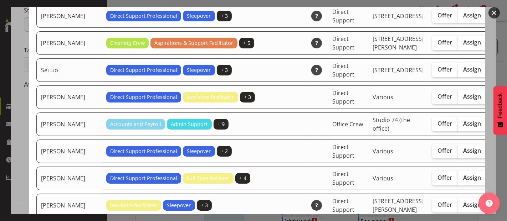
scroll to position [2058, 0]
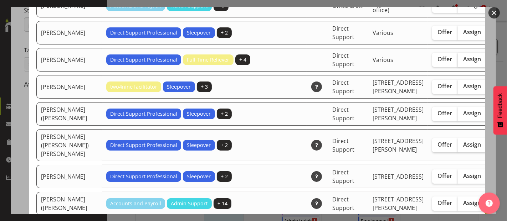
drag, startPoint x: 432, startPoint y: 123, endPoint x: 450, endPoint y: 125, distance: 18.3
click at [463, 63] on span "Assign" at bounding box center [472, 59] width 18 height 7
click at [458, 62] on input "Assign" at bounding box center [460, 59] width 5 height 5
checkbox input "true"
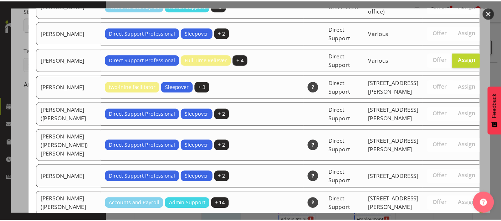
scroll to position [2440, 0]
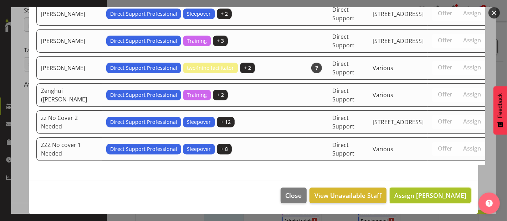
click at [457, 195] on span "Assign Skylah Davidson" at bounding box center [430, 195] width 72 height 9
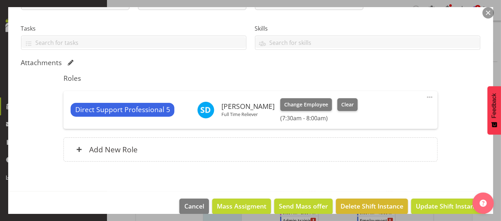
scroll to position [150, 0]
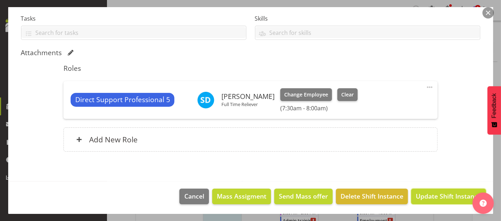
click at [434, 196] on span "Update Shift Instance" at bounding box center [447, 196] width 65 height 9
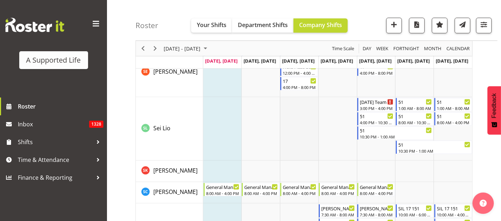
scroll to position [3484, 0]
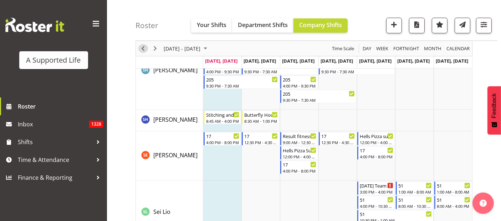
click at [142, 47] on span "Previous" at bounding box center [143, 48] width 9 height 9
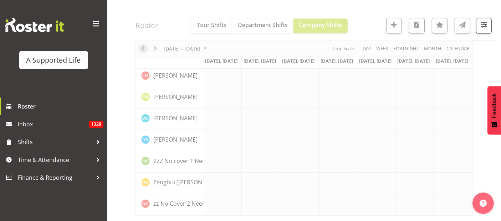
scroll to position [2066, 0]
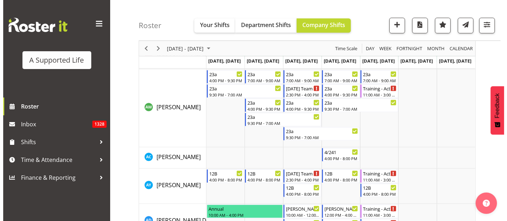
scroll to position [713, 0]
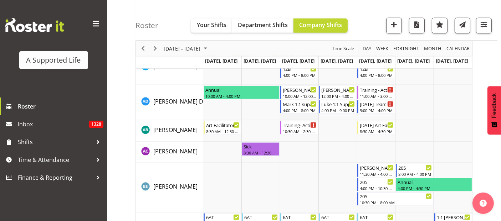
click at [301, 115] on td "Timeline Week of August 25, 2025" at bounding box center [299, 102] width 38 height 35
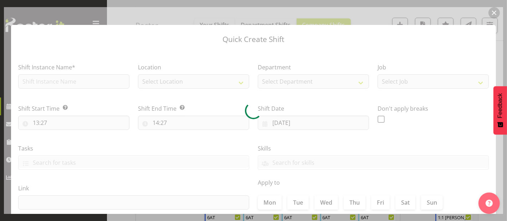
type input "27/08/2025"
checkbox input "true"
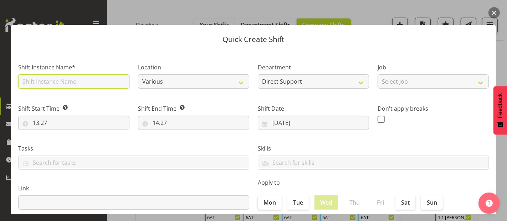
click at [38, 83] on input "text" at bounding box center [73, 81] width 111 height 14
type input "Maintenance"
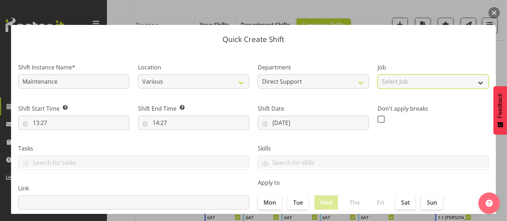
click at [440, 81] on select "Select Job Accounts and Payroll Admin Support Aspirations and Support Facilitat…" at bounding box center [432, 81] width 111 height 14
select select "4112"
click at [377, 74] on select "Select Job Accounts and Payroll Admin Support Aspirations and Support Facilitat…" at bounding box center [432, 81] width 111 height 14
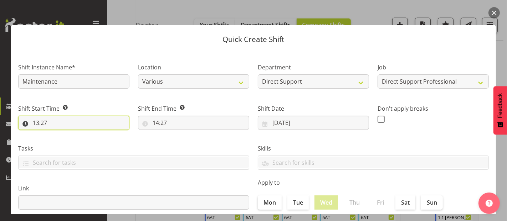
click at [68, 120] on input "13:27" at bounding box center [73, 123] width 111 height 14
click at [64, 140] on select "00 01 02 03 04 05 06 07 08 09 10 11 12 13 14 15 16 17 18 19 20 21 22 23" at bounding box center [67, 141] width 16 height 14
select select "12"
click at [59, 134] on select "00 01 02 03 04 05 06 07 08 09 10 11 12 13 14 15 16 17 18 19 20 21 22 23" at bounding box center [67, 141] width 16 height 14
type input "12:27"
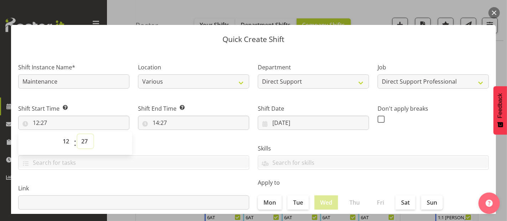
drag, startPoint x: 88, startPoint y: 141, endPoint x: 89, endPoint y: 135, distance: 6.5
click at [89, 141] on select "00 01 02 03 04 05 06 07 08 09 10 11 12 13 14 15 16 17 18 19 20 21 22 23 24 25 2…" at bounding box center [85, 141] width 16 height 14
select select "0"
click at [77, 134] on select "00 01 02 03 04 05 06 07 08 09 10 11 12 13 14 15 16 17 18 19 20 21 22 23 24 25 2…" at bounding box center [85, 141] width 16 height 14
type input "12:00"
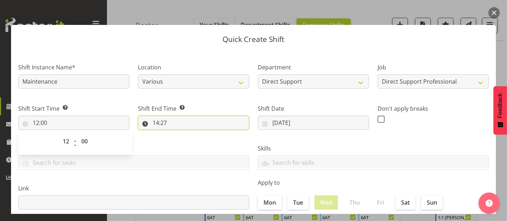
click at [159, 122] on input "14:27" at bounding box center [193, 123] width 111 height 14
click at [185, 140] on select "00 01 02 03 04 05 06 07 08 09 10 11 12 13 14 15 16 17 18 19 20 21 22 23" at bounding box center [187, 141] width 16 height 14
select select "16"
click at [179, 134] on select "00 01 02 03 04 05 06 07 08 09 10 11 12 13 14 15 16 17 18 19 20 21 22 23" at bounding box center [187, 141] width 16 height 14
type input "16:27"
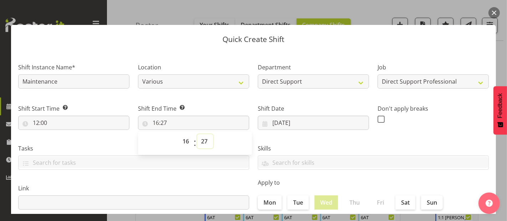
click at [203, 143] on select "00 01 02 03 04 05 06 07 08 09 10 11 12 13 14 15 16 17 18 19 20 21 22 23 24 25 2…" at bounding box center [205, 141] width 16 height 14
select select "0"
click at [197, 134] on select "00 01 02 03 04 05 06 07 08 09 10 11 12 13 14 15 16 17 18 19 20 21 22 23 24 25 2…" at bounding box center [205, 141] width 16 height 14
type input "16:00"
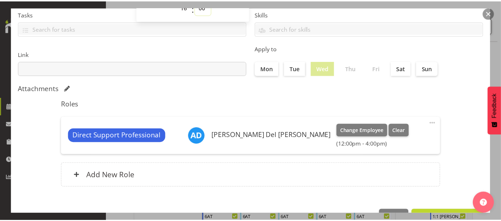
scroll to position [156, 0]
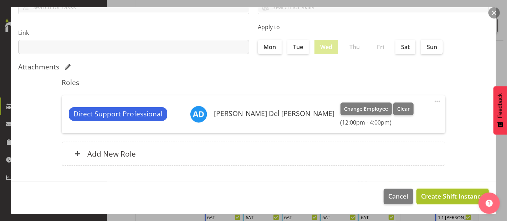
click at [453, 196] on span "Create Shift Instance" at bounding box center [452, 196] width 63 height 9
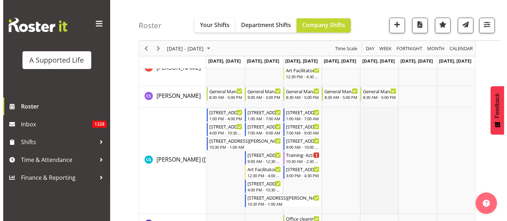
scroll to position [1285, 0]
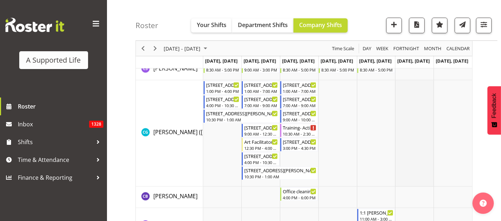
click at [421, 139] on td "Timeline Week of August 25, 2025" at bounding box center [414, 134] width 38 height 107
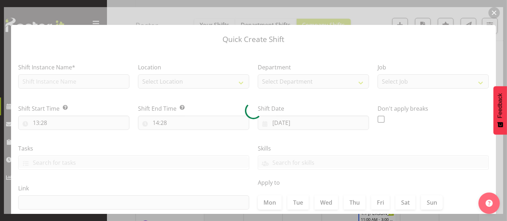
type input "30/08/2025"
checkbox input "true"
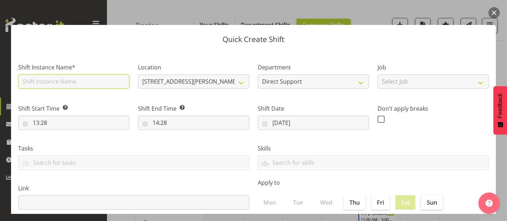
click at [40, 81] on input "text" at bounding box center [73, 81] width 111 height 14
type input "Permaculture course"
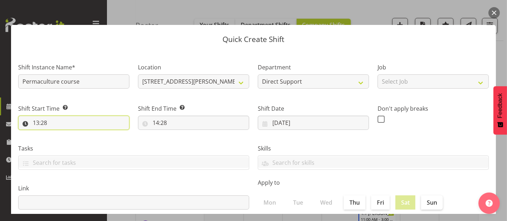
click at [62, 122] on input "13:28" at bounding box center [73, 123] width 111 height 14
click at [66, 141] on select "00 01 02 03 04 05 06 07 08 09 10 11 12 13 14 15 16 17 18 19 20 21 22 23" at bounding box center [67, 141] width 16 height 14
select select "12"
click at [59, 134] on select "00 01 02 03 04 05 06 07 08 09 10 11 12 13 14 15 16 17 18 19 20 21 22 23" at bounding box center [67, 141] width 16 height 14
type input "12:28"
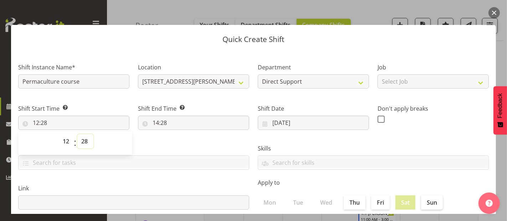
click at [86, 141] on select "00 01 02 03 04 05 06 07 08 09 10 11 12 13 14 15 16 17 18 19 20 21 22 23 24 25 2…" at bounding box center [85, 141] width 16 height 14
select select "30"
click at [77, 134] on select "00 01 02 03 04 05 06 07 08 09 10 11 12 13 14 15 16 17 18 19 20 21 22 23 24 25 2…" at bounding box center [85, 141] width 16 height 14
type input "12:30"
click at [157, 123] on input "14:28" at bounding box center [193, 123] width 111 height 14
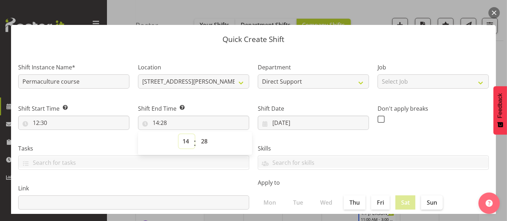
drag, startPoint x: 183, startPoint y: 143, endPoint x: 187, endPoint y: 143, distance: 3.9
click at [183, 143] on select "00 01 02 03 04 05 06 07 08 09 10 11 12 13 14 15 16 17 18 19 20 21 22 23" at bounding box center [187, 141] width 16 height 14
select select "16"
click at [179, 134] on select "00 01 02 03 04 05 06 07 08 09 10 11 12 13 14 15 16 17 18 19 20 21 22 23" at bounding box center [187, 141] width 16 height 14
type input "16:28"
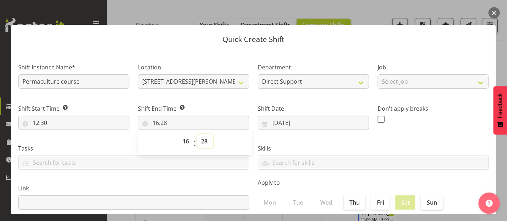
click at [204, 140] on select "00 01 02 03 04 05 06 07 08 09 10 11 12 13 14 15 16 17 18 19 20 21 22 23 24 25 2…" at bounding box center [205, 141] width 16 height 14
select select "30"
click at [197, 134] on select "00 01 02 03 04 05 06 07 08 09 10 11 12 13 14 15 16 17 18 19 20 21 22 23 24 25 2…" at bounding box center [205, 141] width 16 height 14
type input "16:30"
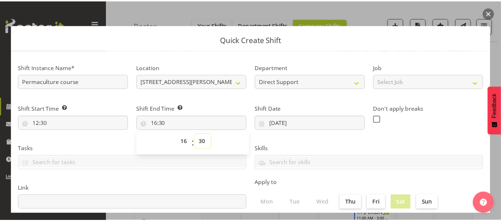
scroll to position [156, 0]
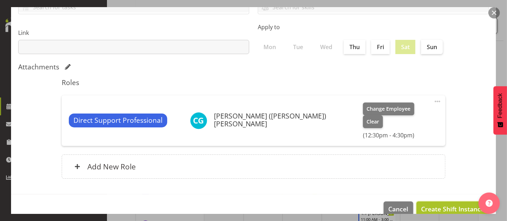
click at [457, 205] on span "Create Shift Instance" at bounding box center [452, 209] width 63 height 9
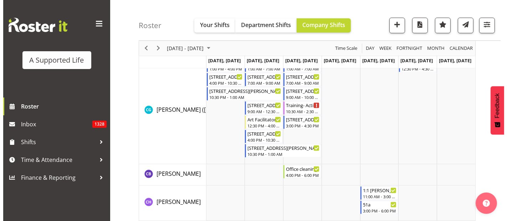
scroll to position [1268, 0]
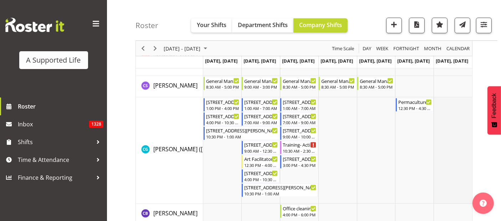
click at [460, 135] on td "Timeline Week of August 25, 2025" at bounding box center [452, 151] width 38 height 107
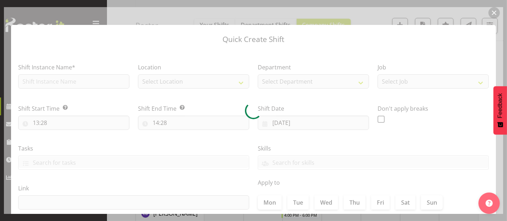
type input "31/08/2025"
checkbox input "true"
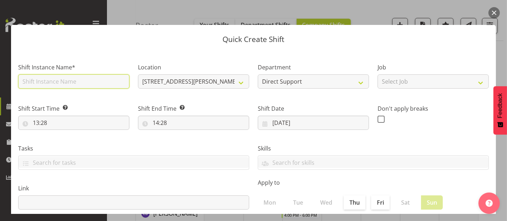
click at [74, 84] on input "text" at bounding box center [73, 81] width 111 height 14
type input "Permaculture course"
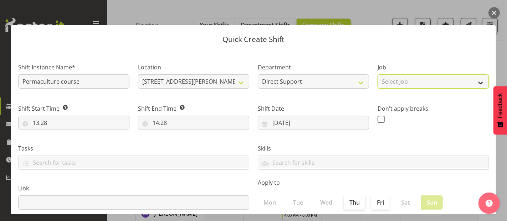
click at [419, 82] on select "Select Job Accounts and Payroll Admin Support Aspirations and Support Facilitat…" at bounding box center [432, 81] width 111 height 14
select select "4112"
click at [377, 74] on select "Select Job Accounts and Payroll Admin Support Aspirations and Support Facilitat…" at bounding box center [432, 81] width 111 height 14
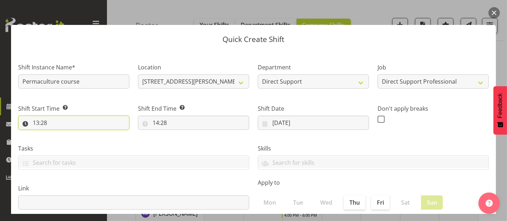
click at [87, 118] on input "13:28" at bounding box center [73, 123] width 111 height 14
click at [69, 140] on select "00 01 02 03 04 05 06 07 08 09 10 11 12 13 14 15 16 17 18 19 20 21 22 23" at bounding box center [67, 141] width 16 height 14
select select "9"
click at [59, 134] on select "00 01 02 03 04 05 06 07 08 09 10 11 12 13 14 15 16 17 18 19 20 21 22 23" at bounding box center [67, 141] width 16 height 14
type input "09:28"
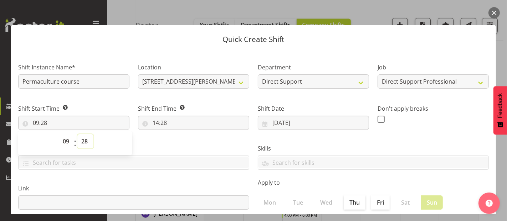
drag, startPoint x: 84, startPoint y: 142, endPoint x: 89, endPoint y: 138, distance: 6.1
click at [85, 142] on select "00 01 02 03 04 05 06 07 08 09 10 11 12 13 14 15 16 17 18 19 20 21 22 23 24 25 2…" at bounding box center [85, 141] width 16 height 14
select select "0"
click at [77, 134] on select "00 01 02 03 04 05 06 07 08 09 10 11 12 13 14 15 16 17 18 19 20 21 22 23 24 25 2…" at bounding box center [85, 141] width 16 height 14
type input "09:00"
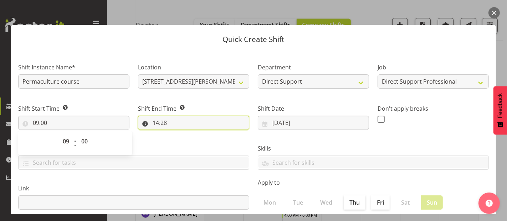
click at [158, 120] on input "14:28" at bounding box center [193, 123] width 111 height 14
click at [182, 141] on select "00 01 02 03 04 05 06 07 08 09 10 11 12 13 14 15 16 17 18 19 20 21 22 23" at bounding box center [187, 141] width 16 height 14
select select "16"
click at [179, 134] on select "00 01 02 03 04 05 06 07 08 09 10 11 12 13 14 15 16 17 18 19 20 21 22 23" at bounding box center [187, 141] width 16 height 14
type input "16:28"
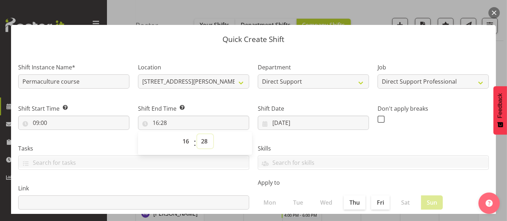
click at [202, 139] on select "00 01 02 03 04 05 06 07 08 09 10 11 12 13 14 15 16 17 18 19 20 21 22 23 24 25 2…" at bounding box center [205, 141] width 16 height 14
select select "30"
click at [197, 134] on select "00 01 02 03 04 05 06 07 08 09 10 11 12 13 14 15 16 17 18 19 20 21 22 23 24 25 2…" at bounding box center [205, 141] width 16 height 14
type input "16:30"
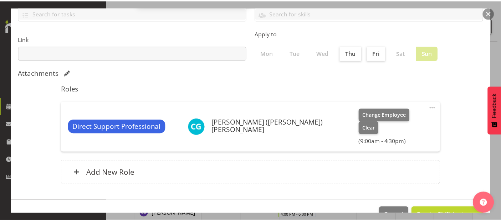
scroll to position [156, 0]
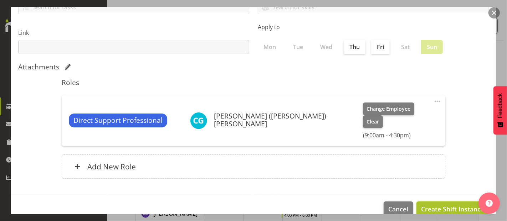
click at [440, 205] on span "Create Shift Instance" at bounding box center [452, 209] width 63 height 9
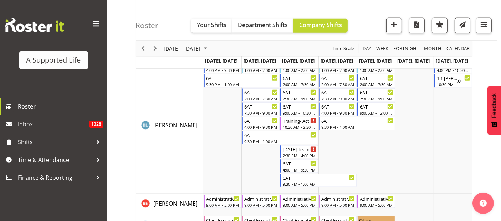
scroll to position [556, 0]
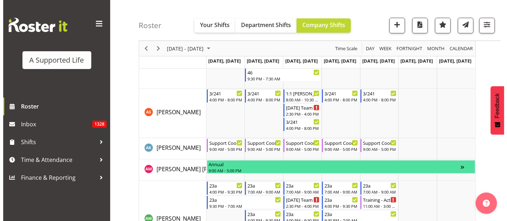
scroll to position [436, 0]
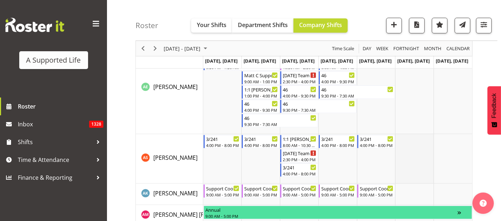
click at [417, 157] on td "Timeline Week of August 25, 2025" at bounding box center [414, 159] width 38 height 50
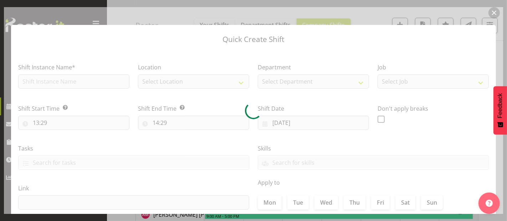
type input "[DATE]"
checkbox input "true"
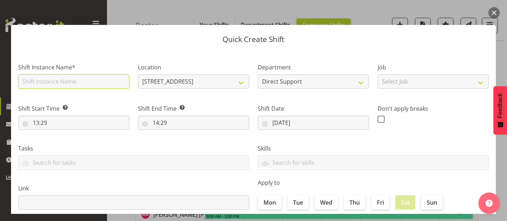
click at [87, 80] on input "text" at bounding box center [73, 81] width 111 height 14
type input "Permaculture course"
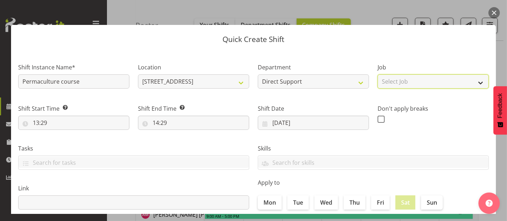
click at [398, 82] on select "Select Job Accounts and Payroll Admin Support Aspirations and Support Facilitat…" at bounding box center [432, 81] width 111 height 14
select select "4112"
click at [377, 74] on select "Select Job Accounts and Payroll Admin Support Aspirations and Support Facilitat…" at bounding box center [432, 81] width 111 height 14
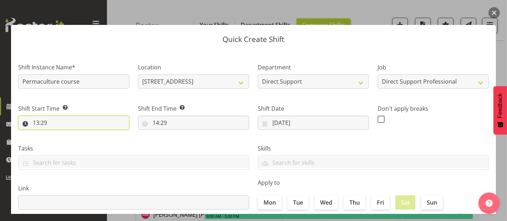
click at [68, 120] on input "13:29" at bounding box center [73, 123] width 111 height 14
drag, startPoint x: 68, startPoint y: 140, endPoint x: 70, endPoint y: 135, distance: 5.3
click at [68, 140] on select "00 01 02 03 04 05 06 07 08 09 10 11 12 13 14 15 16 17 18 19 20 21 22 23" at bounding box center [67, 141] width 16 height 14
select select "9"
click at [59, 134] on select "00 01 02 03 04 05 06 07 08 09 10 11 12 13 14 15 16 17 18 19 20 21 22 23" at bounding box center [67, 141] width 16 height 14
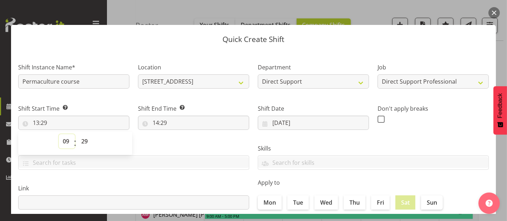
type input "09:29"
click at [87, 142] on select "00 01 02 03 04 05 06 07 08 09 10 11 12 13 14 15 16 17 18 19 20 21 22 23 24 25 2…" at bounding box center [85, 141] width 16 height 14
select select "0"
click at [77, 134] on select "00 01 02 03 04 05 06 07 08 09 10 11 12 13 14 15 16 17 18 19 20 21 22 23 24 25 2…" at bounding box center [85, 141] width 16 height 14
type input "09:00"
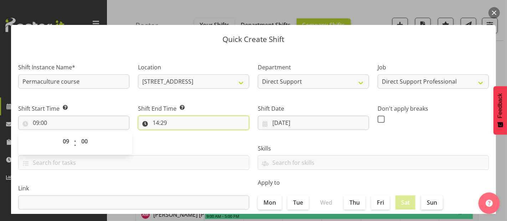
click at [166, 120] on input "14:29" at bounding box center [193, 123] width 111 height 14
click at [185, 142] on select "00 01 02 03 04 05 06 07 08 09 10 11 12 13 14 15 16 17 18 19 20 21 22 23" at bounding box center [187, 141] width 16 height 14
select select "16"
click at [179, 134] on select "00 01 02 03 04 05 06 07 08 09 10 11 12 13 14 15 16 17 18 19 20 21 22 23" at bounding box center [187, 141] width 16 height 14
type input "16:29"
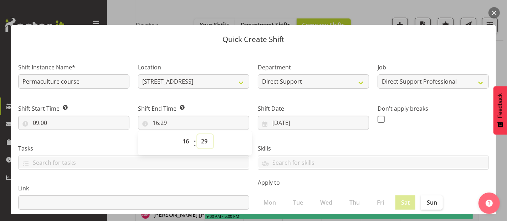
click at [204, 139] on select "00 01 02 03 04 05 06 07 08 09 10 11 12 13 14 15 16 17 18 19 20 21 22 23 24 25 2…" at bounding box center [205, 141] width 16 height 14
select select "30"
click at [197, 134] on select "00 01 02 03 04 05 06 07 08 09 10 11 12 13 14 15 16 17 18 19 20 21 22 23 24 25 2…" at bounding box center [205, 141] width 16 height 14
type input "16:30"
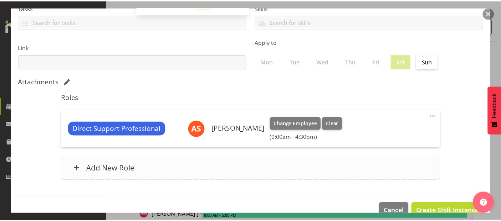
scroll to position [156, 0]
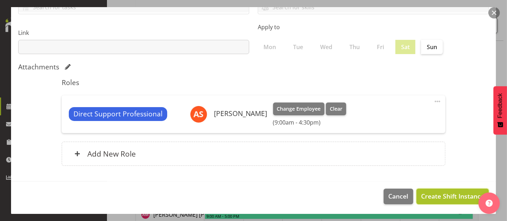
click at [445, 192] on span "Create Shift Instance" at bounding box center [452, 196] width 63 height 9
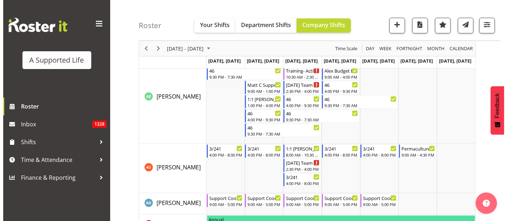
scroll to position [415, 0]
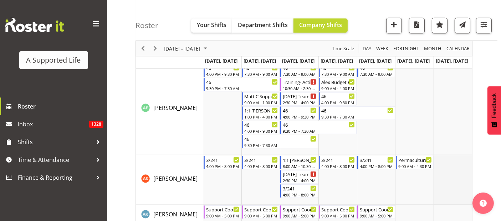
click at [445, 181] on td "Timeline Week of August 25, 2025" at bounding box center [452, 180] width 38 height 50
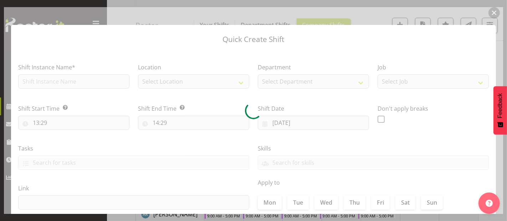
type input "31/08/2025"
checkbox input "true"
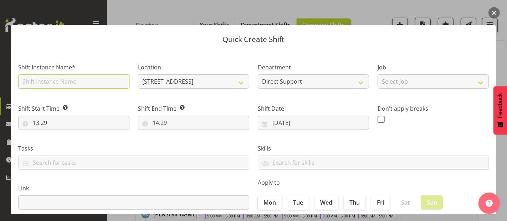
click at [32, 83] on input "text" at bounding box center [73, 81] width 111 height 14
type input "Permaculture course"
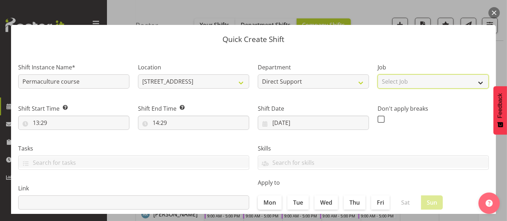
click at [404, 79] on select "Select Job Accounts and Payroll Admin Support Aspirations and Support Facilitat…" at bounding box center [432, 81] width 111 height 14
select select "4112"
click at [377, 74] on select "Select Job Accounts and Payroll Admin Support Aspirations and Support Facilitat…" at bounding box center [432, 81] width 111 height 14
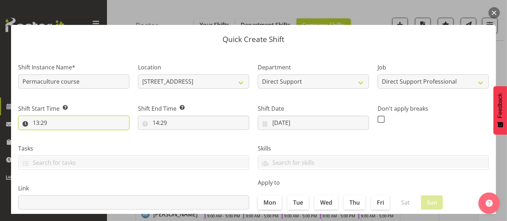
click at [41, 120] on input "13:29" at bounding box center [73, 123] width 111 height 14
click at [65, 138] on select "00 01 02 03 04 05 06 07 08 09 10 11 12 13 14 15 16 17 18 19 20 21 22 23" at bounding box center [67, 141] width 16 height 14
select select "9"
click at [59, 134] on select "00 01 02 03 04 05 06 07 08 09 10 11 12 13 14 15 16 17 18 19 20 21 22 23" at bounding box center [67, 141] width 16 height 14
type input "09:29"
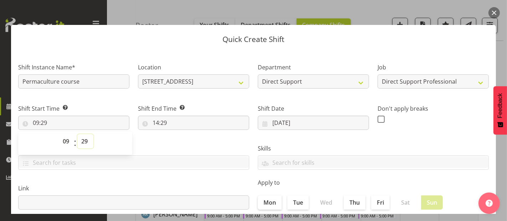
click at [84, 139] on select "00 01 02 03 04 05 06 07 08 09 10 11 12 13 14 15 16 17 18 19 20 21 22 23 24 25 2…" at bounding box center [85, 141] width 16 height 14
select select "0"
click at [77, 134] on select "00 01 02 03 04 05 06 07 08 09 10 11 12 13 14 15 16 17 18 19 20 21 22 23 24 25 2…" at bounding box center [85, 141] width 16 height 14
type input "09:00"
click at [164, 121] on input "14:29" at bounding box center [193, 123] width 111 height 14
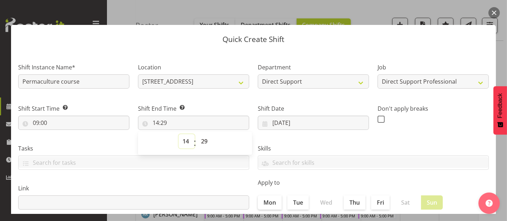
click at [183, 140] on select "00 01 02 03 04 05 06 07 08 09 10 11 12 13 14 15 16 17 18 19 20 21 22 23" at bounding box center [187, 141] width 16 height 14
select select "16"
click at [179, 134] on select "00 01 02 03 04 05 06 07 08 09 10 11 12 13 14 15 16 17 18 19 20 21 22 23" at bounding box center [187, 141] width 16 height 14
type input "16:29"
click at [201, 137] on select "00 01 02 03 04 05 06 07 08 09 10 11 12 13 14 15 16 17 18 19 20 21 22 23 24 25 2…" at bounding box center [205, 141] width 16 height 14
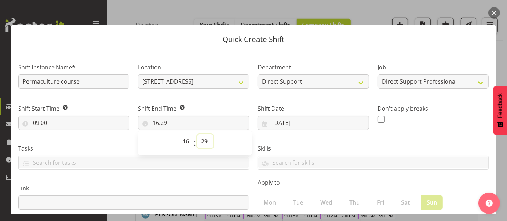
select select "30"
click at [197, 134] on select "00 01 02 03 04 05 06 07 08 09 10 11 12 13 14 15 16 17 18 19 20 21 22 23 24 25 2…" at bounding box center [205, 141] width 16 height 14
type input "16:30"
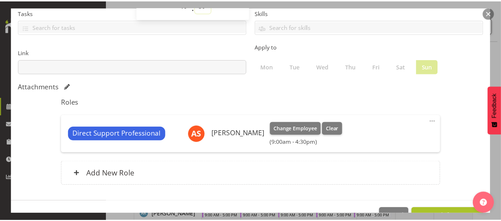
scroll to position [156, 0]
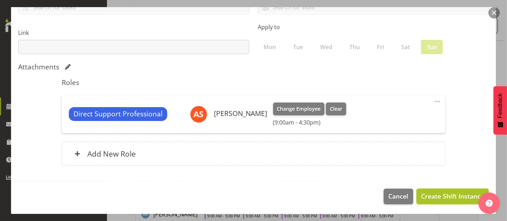
click at [448, 192] on span "Create Shift Instance" at bounding box center [452, 196] width 63 height 9
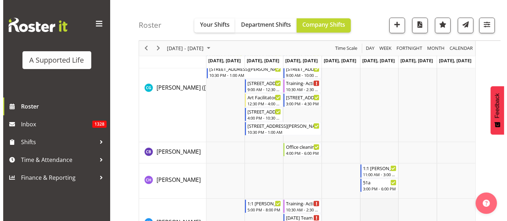
scroll to position [1389, 0]
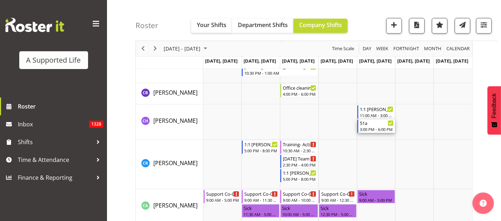
click at [373, 125] on div "51a" at bounding box center [377, 122] width 34 height 7
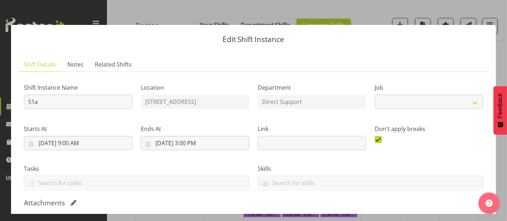
select select "4112"
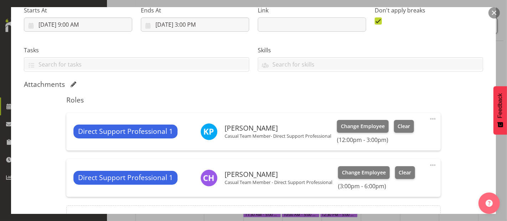
scroll to position [196, 0]
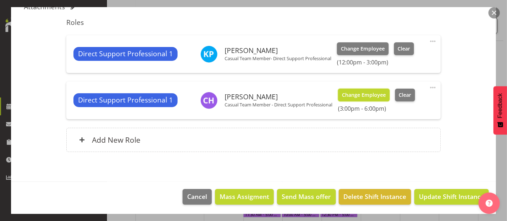
click at [371, 93] on span "Change Employee" at bounding box center [364, 95] width 44 height 8
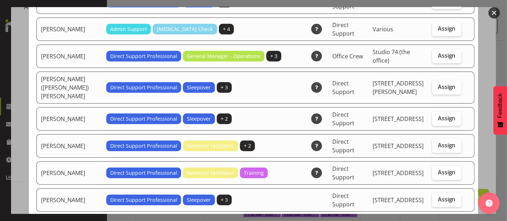
scroll to position [475, 0]
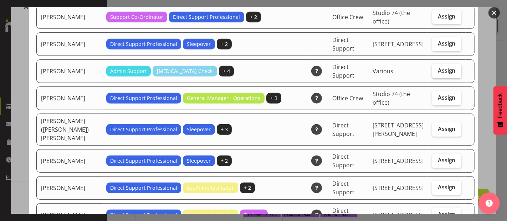
click at [438, 67] on span "Assign" at bounding box center [447, 70] width 18 height 7
click at [432, 68] on input "Assign" at bounding box center [434, 70] width 5 height 5
checkbox input "true"
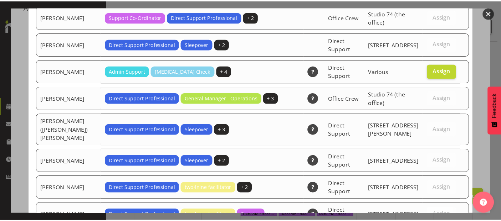
scroll to position [2231, 0]
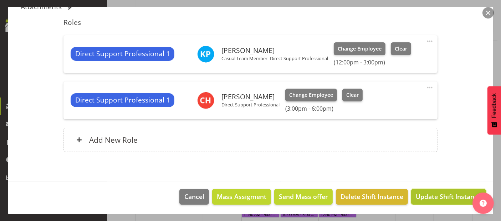
click at [449, 196] on span "Update Shift Instance" at bounding box center [447, 196] width 65 height 9
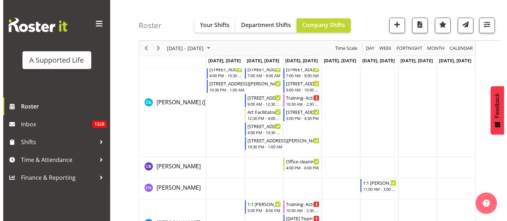
scroll to position [1330, 0]
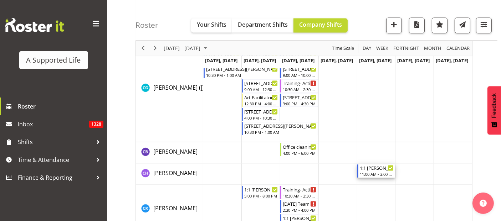
click at [378, 172] on div "11:00 AM - 3:00 PM" at bounding box center [377, 175] width 34 height 6
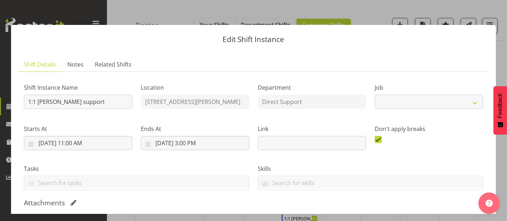
select select "4112"
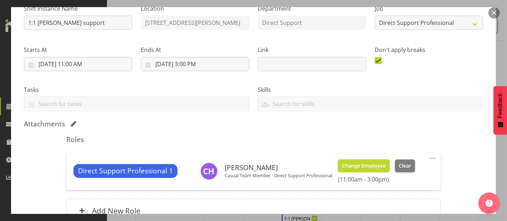
click at [358, 167] on span "Change Employee" at bounding box center [364, 166] width 44 height 8
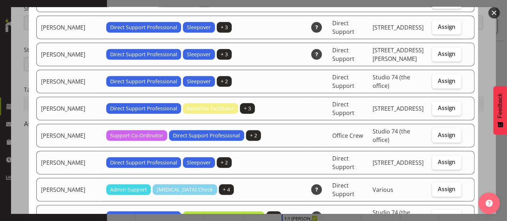
scroll to position [475, 0]
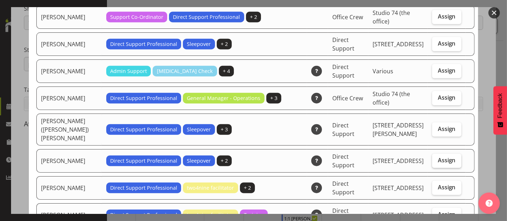
drag, startPoint x: 438, startPoint y: 145, endPoint x: 450, endPoint y: 146, distance: 11.8
click at [438, 157] on span "Assign" at bounding box center [447, 160] width 18 height 7
click at [436, 158] on input "Assign" at bounding box center [434, 160] width 5 height 5
checkbox input "true"
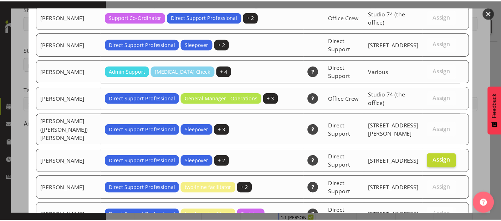
scroll to position [2231, 0]
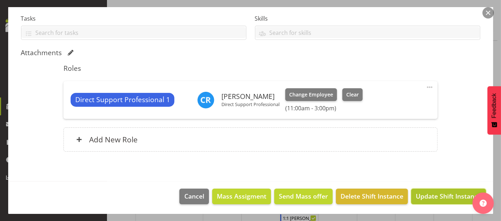
click at [439, 199] on span "Update Shift Instance" at bounding box center [447, 196] width 65 height 9
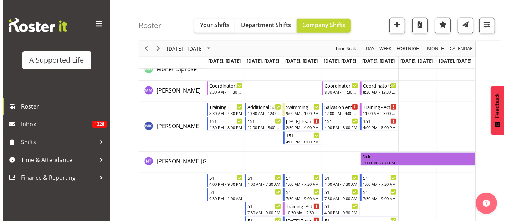
scroll to position [3205, 0]
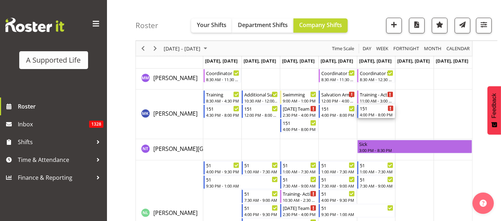
click at [369, 110] on div "151" at bounding box center [377, 108] width 34 height 7
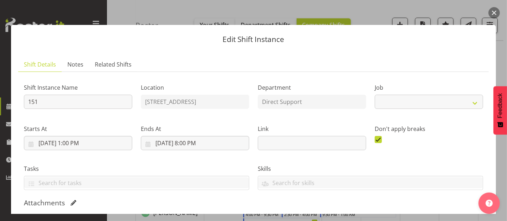
select select "4112"
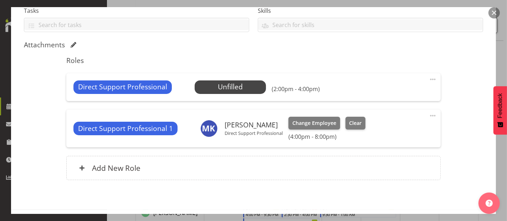
click at [428, 112] on span at bounding box center [432, 116] width 9 height 9
click at [381, 131] on link "Edit" at bounding box center [402, 132] width 68 height 13
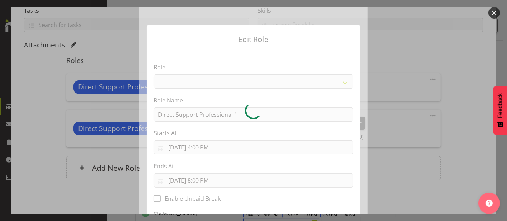
select select "519"
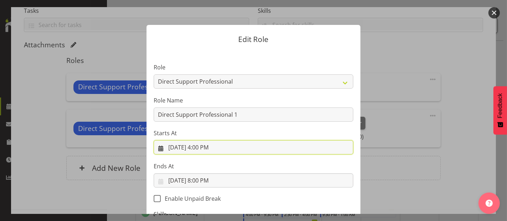
click at [205, 145] on input "8/29/2025, 4:00 PM" at bounding box center [254, 147] width 200 height 14
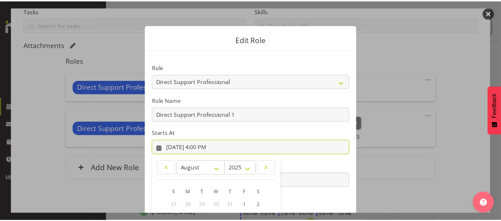
scroll to position [103, 0]
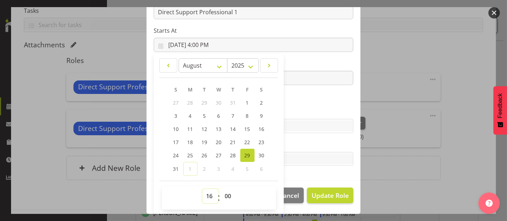
drag, startPoint x: 208, startPoint y: 195, endPoint x: 208, endPoint y: 189, distance: 5.7
click at [208, 194] on select "00 01 02 03 04 05 06 07 08 09 10 11 12 13 14 15 16 17 18 19 20 21 22 23" at bounding box center [210, 196] width 16 height 14
select select "15"
click at [202, 189] on select "00 01 02 03 04 05 06 07 08 09 10 11 12 13 14 15 16 17 18 19 20 21 22 23" at bounding box center [210, 196] width 16 height 14
type input "8/29/2025, 3:00 PM"
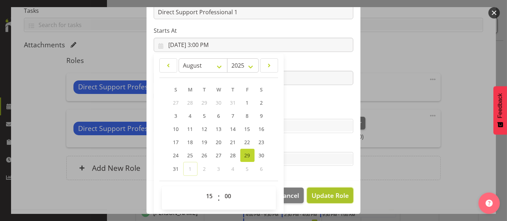
drag, startPoint x: 337, startPoint y: 199, endPoint x: 343, endPoint y: 198, distance: 6.2
click at [337, 198] on span "Update Role" at bounding box center [329, 195] width 37 height 9
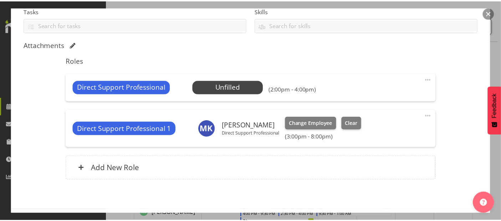
scroll to position [0, 0]
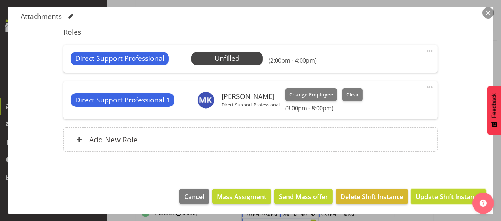
click at [443, 194] on span "Update Shift Instance" at bounding box center [447, 196] width 65 height 9
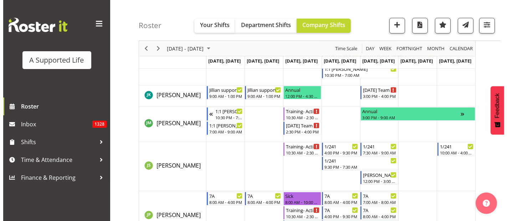
scroll to position [2130, 0]
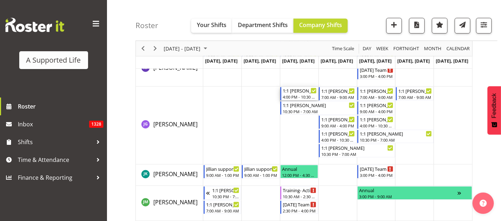
click at [301, 94] on div "1:1 Miranda 4:00 PM - 10:30 PM" at bounding box center [300, 94] width 34 height 14
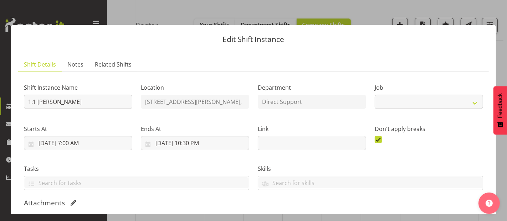
select select "4112"
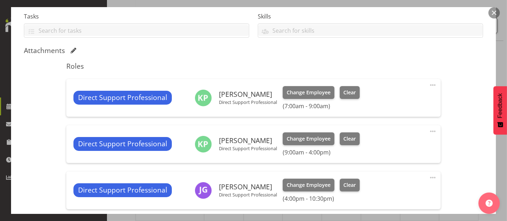
scroll to position [198, 0]
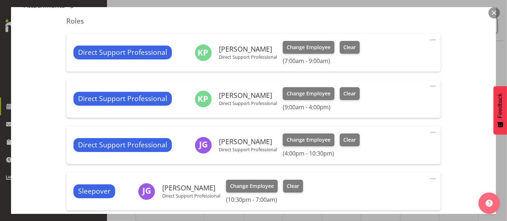
click at [428, 130] on span at bounding box center [432, 132] width 9 height 9
click at [379, 149] on link "Edit" at bounding box center [402, 149] width 68 height 13
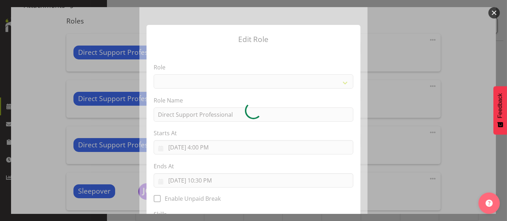
select select "519"
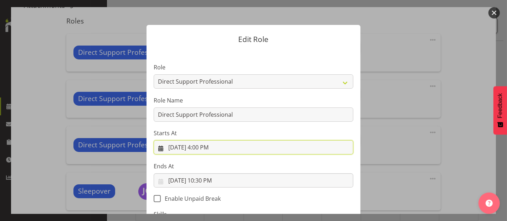
click at [202, 148] on input "8/27/2025, 4:00 PM" at bounding box center [254, 147] width 200 height 14
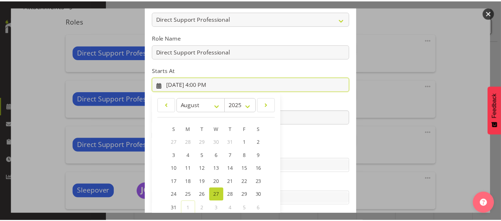
scroll to position [103, 0]
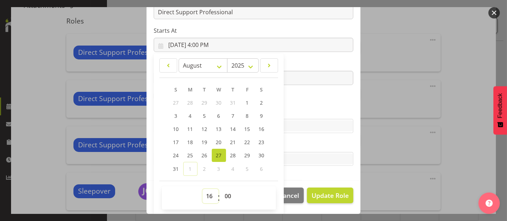
drag, startPoint x: 206, startPoint y: 194, endPoint x: 207, endPoint y: 189, distance: 5.4
click at [206, 194] on select "00 01 02 03 04 05 06 07 08 09 10 11 12 13 14 15 16 17 18 19 20 21 22 23" at bounding box center [210, 196] width 16 height 14
select select "14"
click at [202, 189] on select "00 01 02 03 04 05 06 07 08 09 10 11 12 13 14 15 16 17 18 19 20 21 22 23" at bounding box center [210, 196] width 16 height 14
type input "8/27/2025, 2:00 PM"
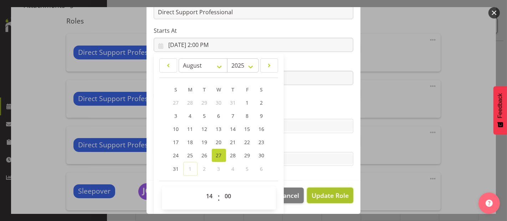
click at [333, 196] on span "Update Role" at bounding box center [329, 195] width 37 height 9
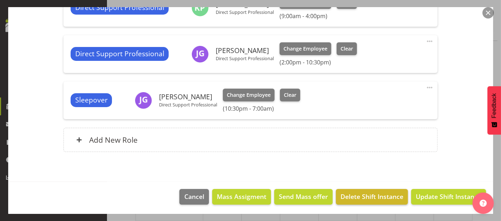
scroll to position [289, 0]
click at [447, 197] on span "Update Shift Instance" at bounding box center [447, 196] width 65 height 9
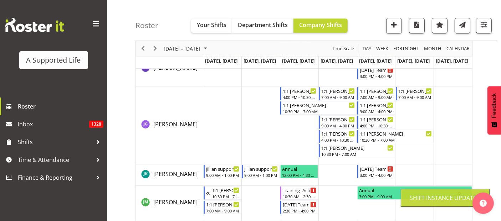
scroll to position [2066, 0]
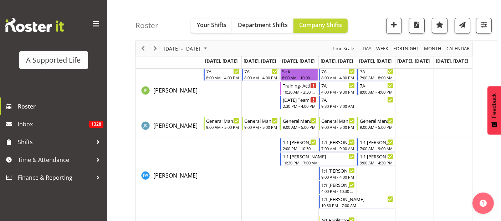
scroll to position [2328, 0]
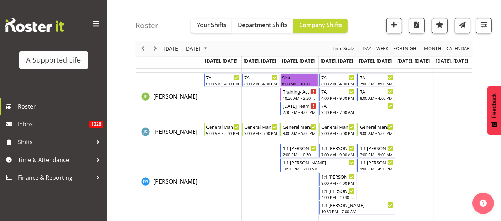
click at [360, 119] on td "Timeline Week of August 25, 2025" at bounding box center [376, 98] width 38 height 50
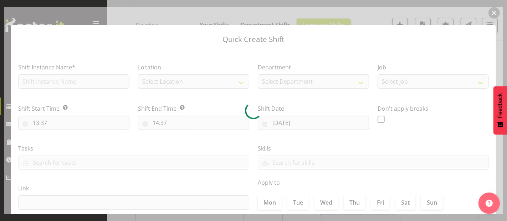
type input "29/08/2025"
checkbox input "true"
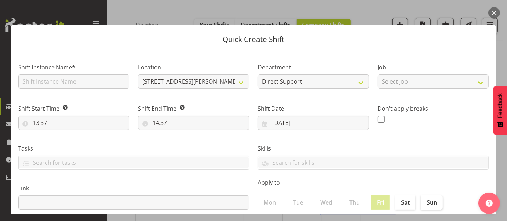
click at [371, 11] on div "Quick Create Shift Shift Instance Name* Location 7a Abel Tasman Ave 1.241 Edmon…" at bounding box center [253, 110] width 499 height 207
click at [494, 11] on button "button" at bounding box center [493, 12] width 11 height 11
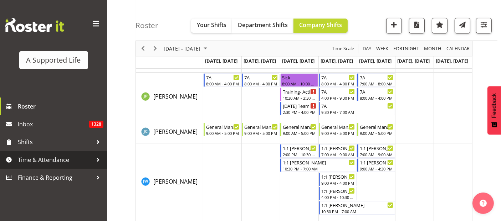
click at [31, 162] on span "Time & Attendance" at bounding box center [55, 160] width 75 height 11
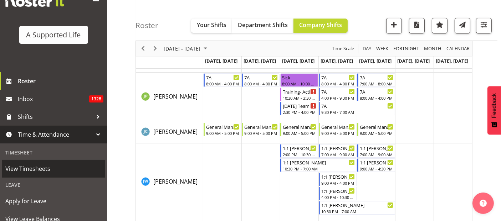
scroll to position [119, 0]
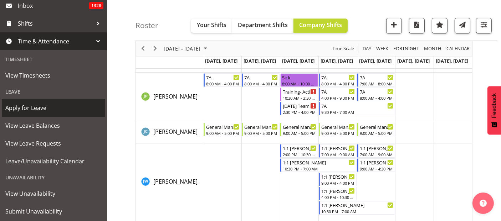
click at [28, 106] on span "Apply for Leave" at bounding box center [53, 108] width 96 height 11
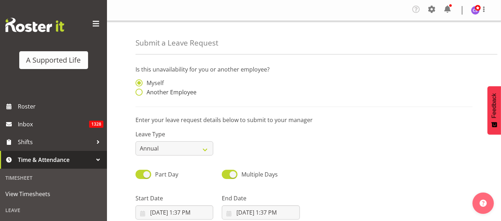
click at [138, 91] on span at bounding box center [138, 92] width 7 height 7
click at [138, 91] on input "Another Employee" at bounding box center [137, 92] width 5 height 5
radio input "true"
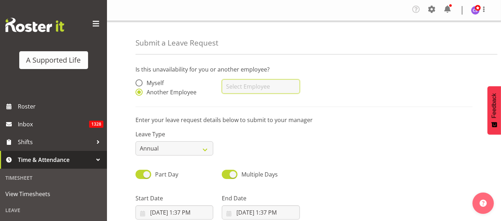
click at [240, 86] on input "text" at bounding box center [261, 86] width 78 height 14
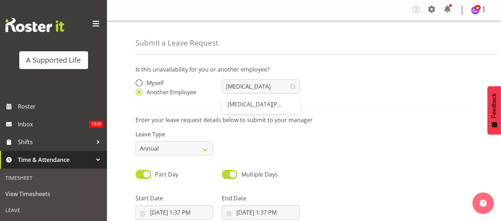
click at [252, 108] on span "[MEDICAL_DATA][PERSON_NAME]" at bounding box center [271, 104] width 89 height 8
type input "[MEDICAL_DATA][PERSON_NAME]"
click at [200, 147] on select "Annual Sick Bereavement Domestic Violence Parental Jury Service Day In Lieu Oth…" at bounding box center [174, 148] width 78 height 14
select select "Sick"
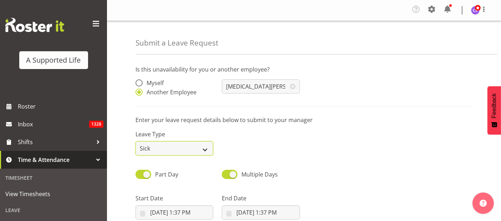
click at [135, 141] on select "Annual Sick Bereavement Domestic Violence Parental Jury Service Day In Lieu Oth…" at bounding box center [174, 148] width 78 height 14
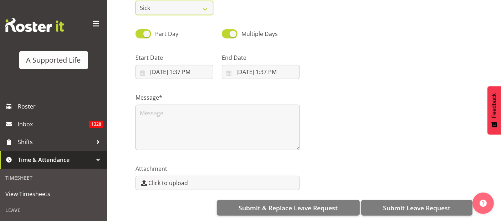
scroll to position [146, 0]
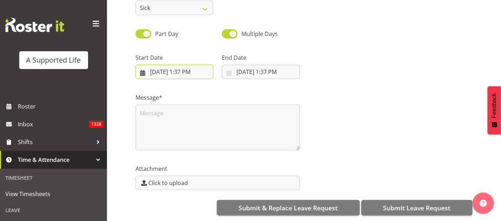
click at [155, 68] on input "9/1/2025, 1:37 PM" at bounding box center [174, 72] width 78 height 14
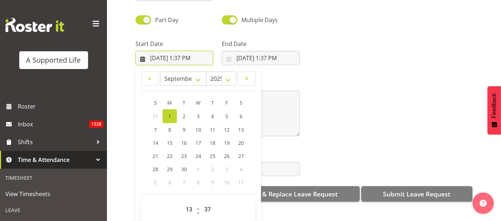
scroll to position [20, 0]
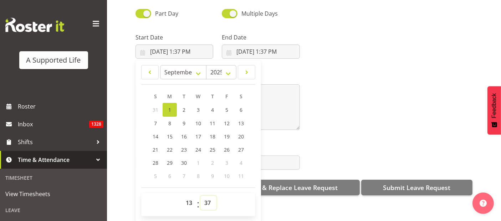
click at [210, 196] on select "00 01 02 03 04 05 06 07 08 09 10 11 12 13 14 15 16 17 18 19 20 21 22 23 24 25 2…" at bounding box center [208, 203] width 16 height 14
select select "0"
click at [200, 196] on select "00 01 02 03 04 05 06 07 08 09 10 11 12 13 14 15 16 17 18 19 20 21 22 23 24 25 2…" at bounding box center [208, 203] width 16 height 14
type input "9/1/2025, 1:00 PM"
click at [271, 45] on input "9/1/2025, 1:37 PM" at bounding box center [261, 52] width 78 height 14
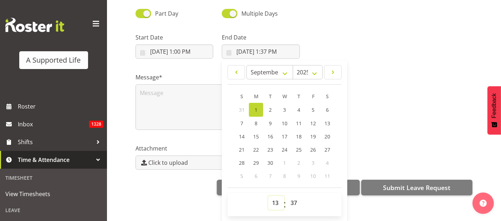
click at [274, 197] on select "00 01 02 03 04 05 06 07 08 09 10 11 12 13 14 15 16 17 18 19 20 21 22 23" at bounding box center [276, 203] width 16 height 14
select select "16"
click at [268, 196] on select "00 01 02 03 04 05 06 07 08 09 10 11 12 13 14 15 16 17 18 19 20 21 22 23" at bounding box center [276, 203] width 16 height 14
type input "9/1/2025, 4:37 PM"
click at [294, 197] on select "00 01 02 03 04 05 06 07 08 09 10 11 12 13 14 15 16 17 18 19 20 21 22 23 24 25 2…" at bounding box center [294, 203] width 16 height 14
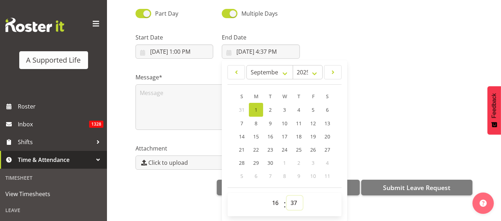
select select "0"
click at [286, 196] on select "00 01 02 03 04 05 06 07 08 09 10 11 12 13 14 15 16 17 18 19 20 21 22 23 24 25 2…" at bounding box center [294, 203] width 16 height 14
click at [266, 103] on link "2" at bounding box center [270, 110] width 14 height 14
type input "9/2/2025, 4:00 PM"
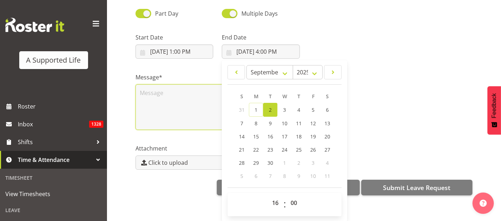
click at [200, 92] on textarea at bounding box center [217, 107] width 164 height 46
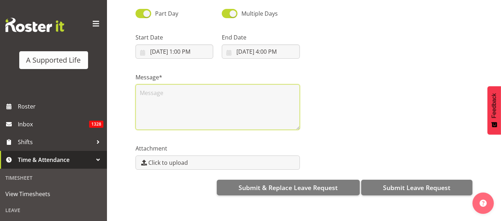
scroll to position [0, 0]
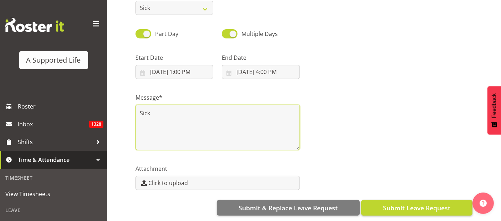
type textarea "Sick"
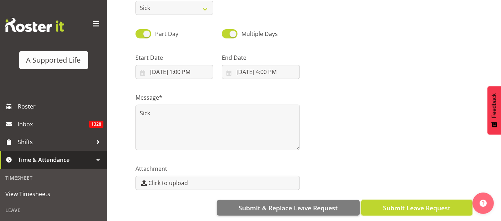
click at [441, 203] on span "Submit Leave Request" at bounding box center [416, 207] width 67 height 9
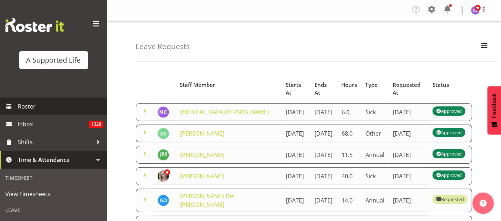
click at [36, 108] on span "Roster" at bounding box center [61, 106] width 86 height 11
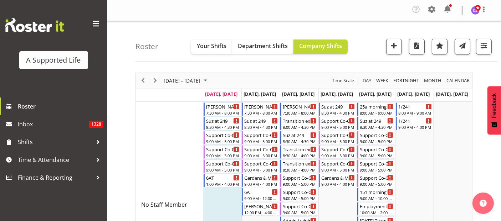
click at [494, 24] on div "Roster Your Shifts Department Shifts Company Shifts All Locations Clear 1.241 E…" at bounding box center [316, 41] width 362 height 41
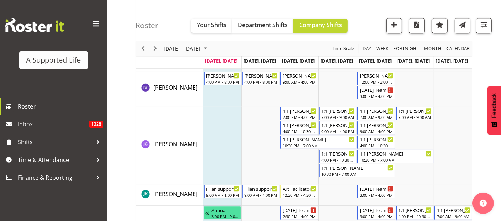
scroll to position [1861, 0]
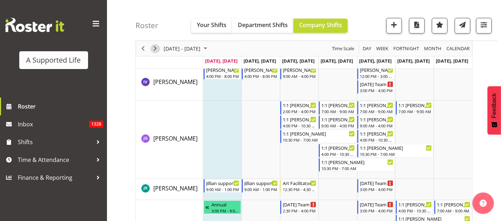
drag, startPoint x: 153, startPoint y: 48, endPoint x: 161, endPoint y: 61, distance: 14.9
click at [154, 48] on span "Next" at bounding box center [155, 48] width 9 height 9
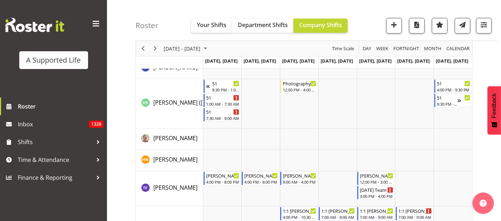
scroll to position [1742, 0]
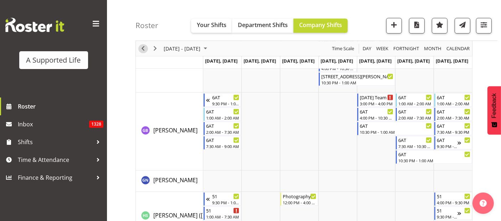
click at [141, 45] on span "Previous" at bounding box center [143, 48] width 9 height 9
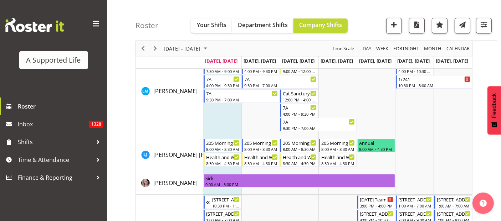
scroll to position [2494, 0]
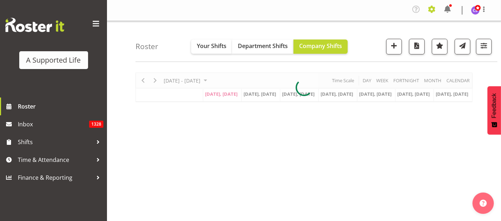
click at [428, 7] on span at bounding box center [431, 9] width 11 height 11
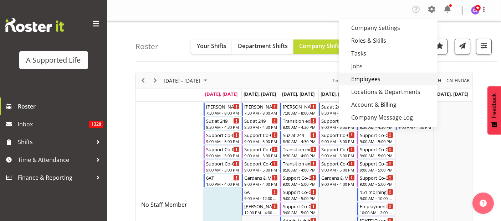
click at [370, 79] on link "Employees" at bounding box center [388, 79] width 99 height 13
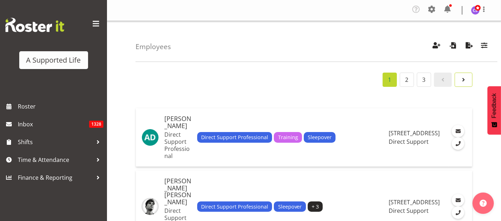
click at [464, 79] on span "Page 2." at bounding box center [463, 80] width 9 height 9
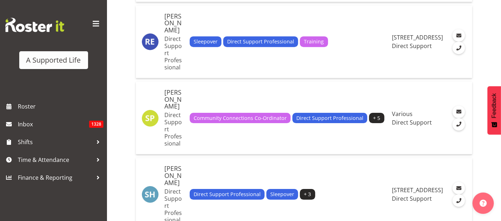
scroll to position [2280, 0]
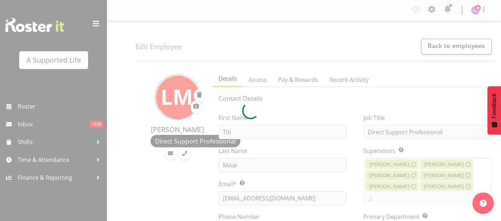
select select "TimelineWeek"
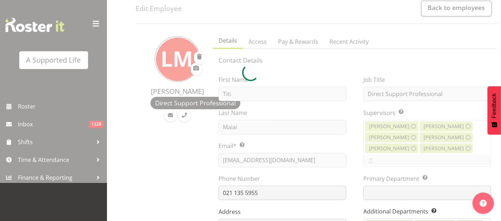
scroll to position [40, 0]
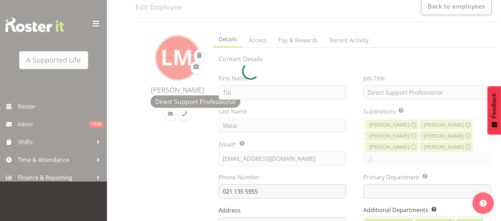
click at [233, 93] on div at bounding box center [250, 70] width 501 height 221
select select
select select "959"
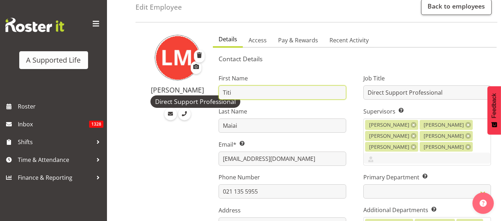
click at [223, 92] on input "Titi" at bounding box center [282, 93] width 128 height 14
click at [223, 90] on input "(Titi)" at bounding box center [282, 93] width 128 height 14
type input "Lauitiitilem (Titi)"
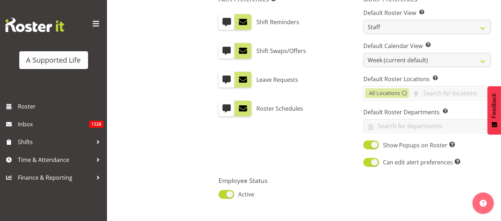
scroll to position [693, 0]
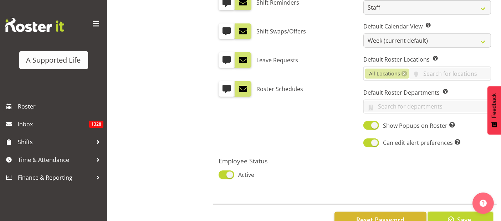
click at [446, 212] on button "Save" at bounding box center [460, 220] width 65 height 16
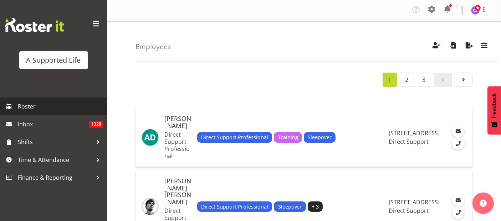
click at [23, 109] on span "Roster" at bounding box center [61, 106] width 86 height 11
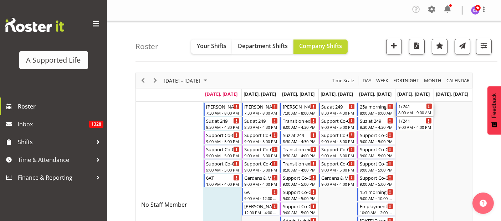
click at [407, 105] on div "1/241" at bounding box center [415, 106] width 34 height 7
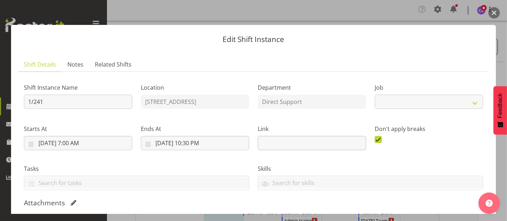
select select "4112"
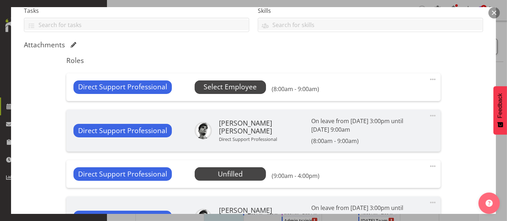
click at [247, 89] on span "Select Employee" at bounding box center [229, 87] width 53 height 10
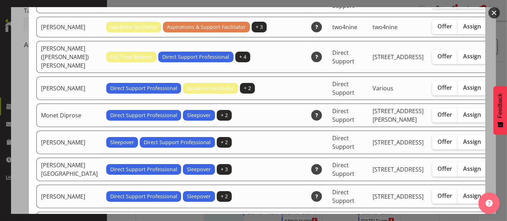
scroll to position [1465, 0]
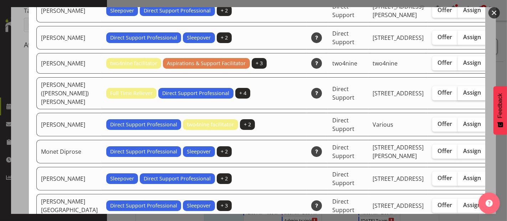
click at [463, 96] on span "Assign" at bounding box center [472, 92] width 18 height 7
click at [458, 95] on input "Assign" at bounding box center [460, 93] width 5 height 5
checkbox input "true"
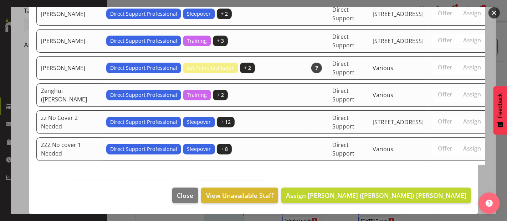
scroll to position [2388, 0]
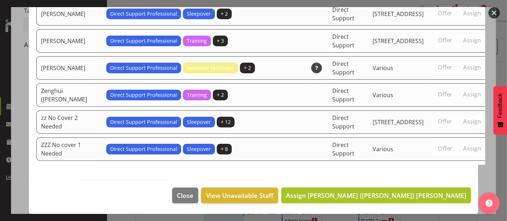
click at [442, 196] on span "Assign [PERSON_NAME] ([PERSON_NAME]) [PERSON_NAME]" at bounding box center [376, 195] width 180 height 9
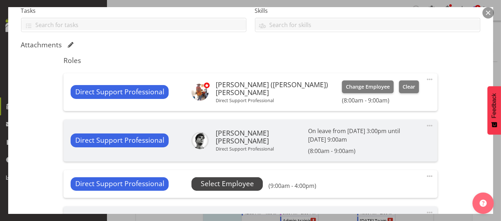
click at [228, 182] on span "Select Employee" at bounding box center [227, 184] width 53 height 10
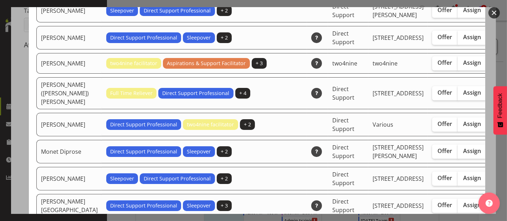
scroll to position [1544, 0]
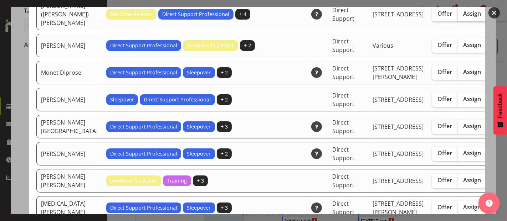
click at [463, 17] on span "Assign" at bounding box center [472, 13] width 18 height 7
click at [458, 16] on input "Assign" at bounding box center [460, 13] width 5 height 5
checkbox input "true"
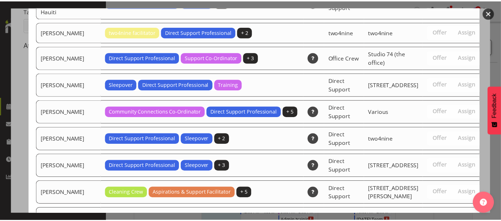
scroll to position [2388, 0]
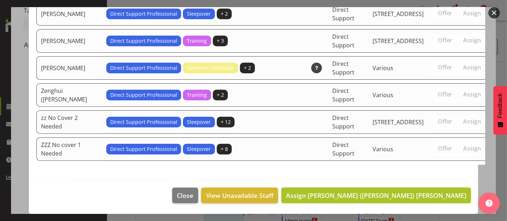
click at [440, 198] on span "Assign [PERSON_NAME] ([PERSON_NAME]) [PERSON_NAME]" at bounding box center [376, 195] width 180 height 9
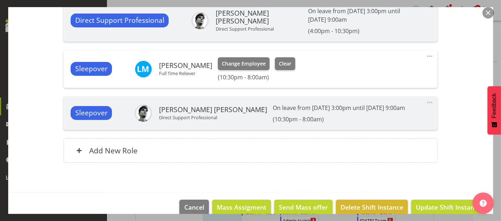
scroll to position [475, 0]
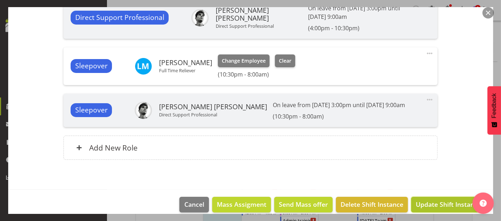
click at [463, 203] on span "Update Shift Instance" at bounding box center [447, 204] width 65 height 9
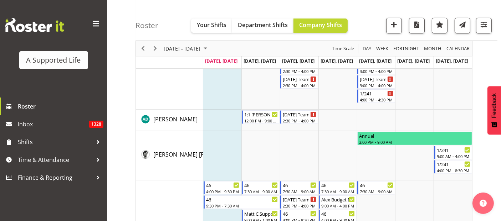
scroll to position [198, 0]
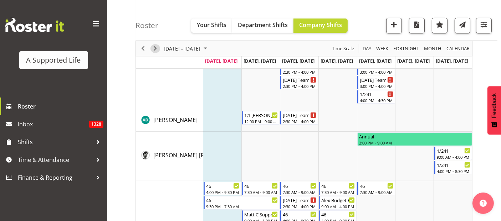
click at [157, 45] on span "Next" at bounding box center [155, 48] width 9 height 9
